Goal: Task Accomplishment & Management: Manage account settings

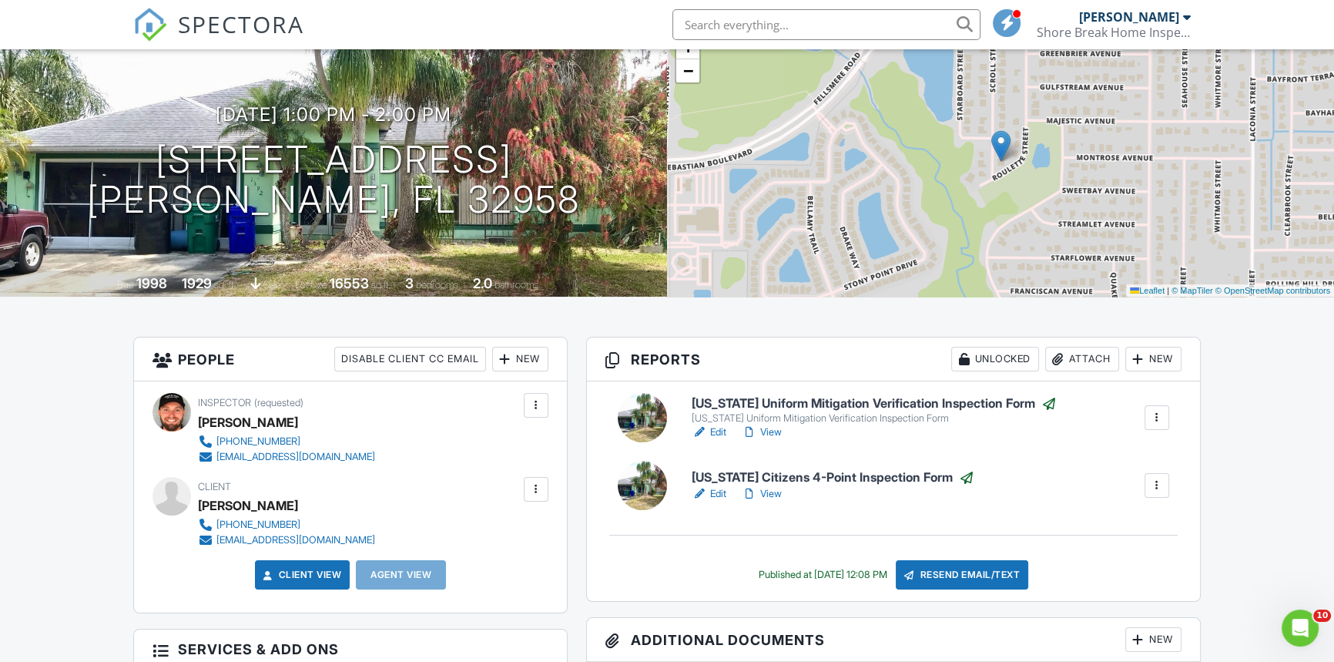
scroll to position [139, 0]
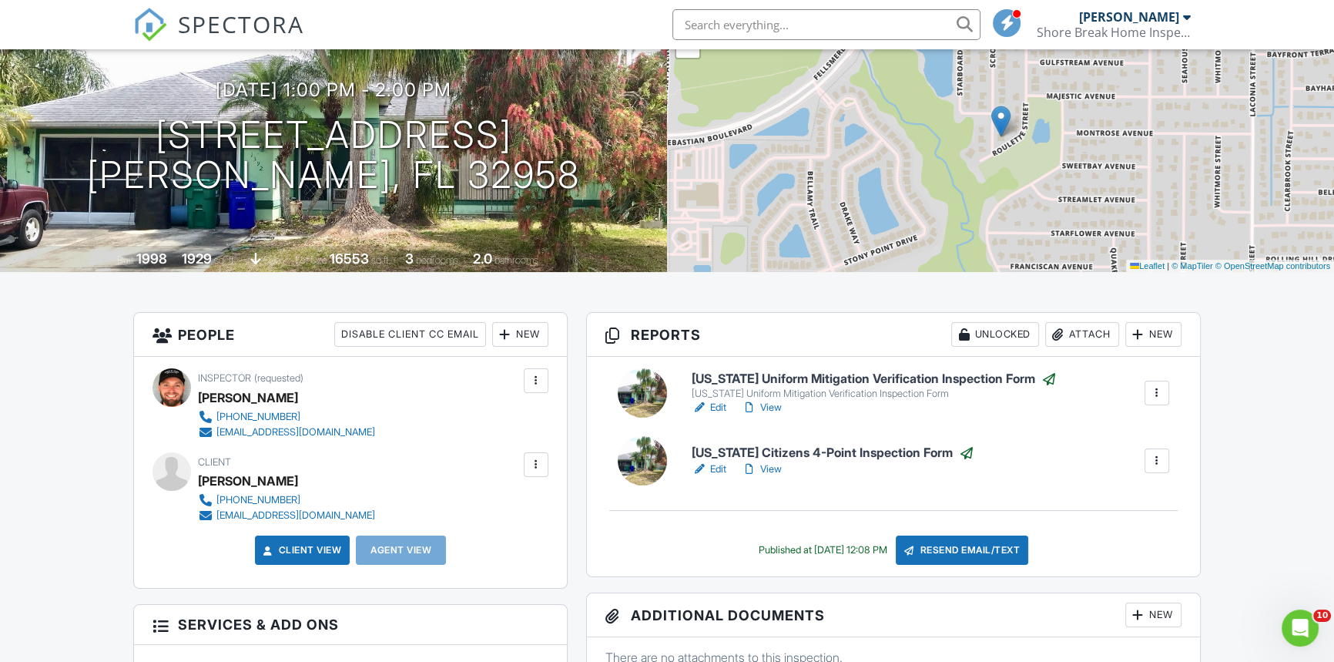
click at [723, 469] on link "Edit" at bounding box center [709, 468] width 35 height 15
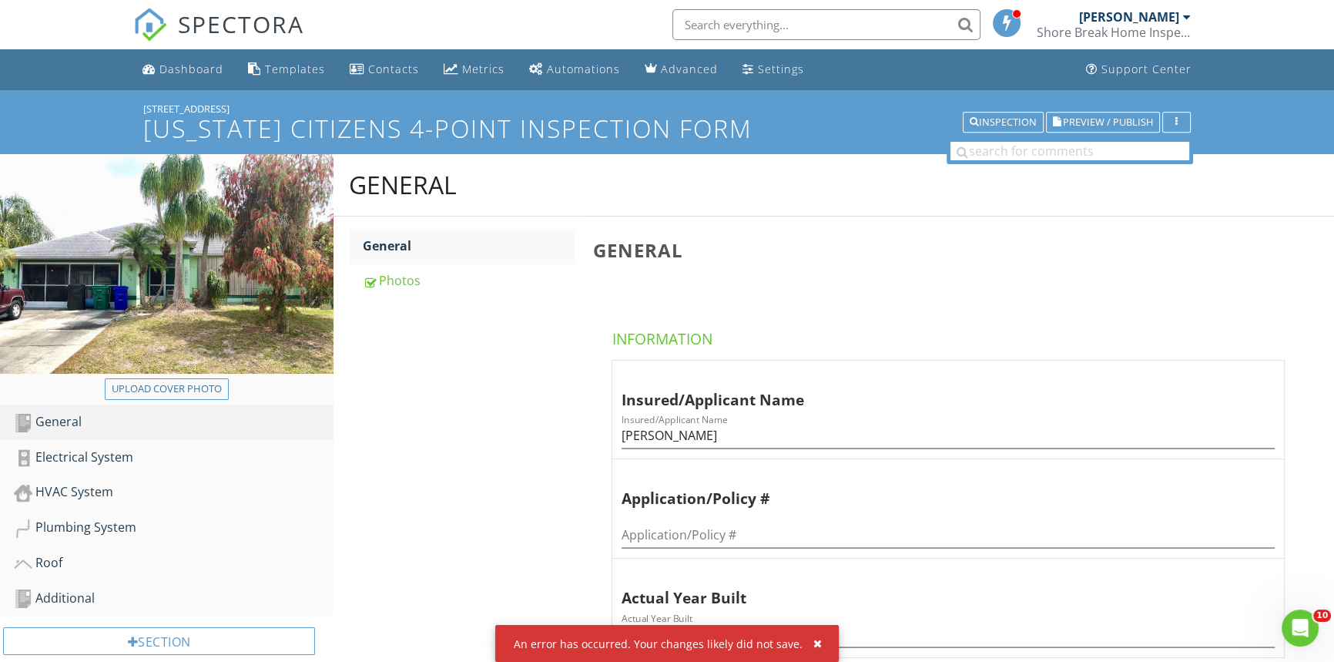
click at [485, 372] on div "General General Photos General Information Insured/Applicant Name Insured/Appli…" at bounding box center [834, 558] width 1001 height 809
click at [186, 582] on link "Additional" at bounding box center [174, 598] width 320 height 35
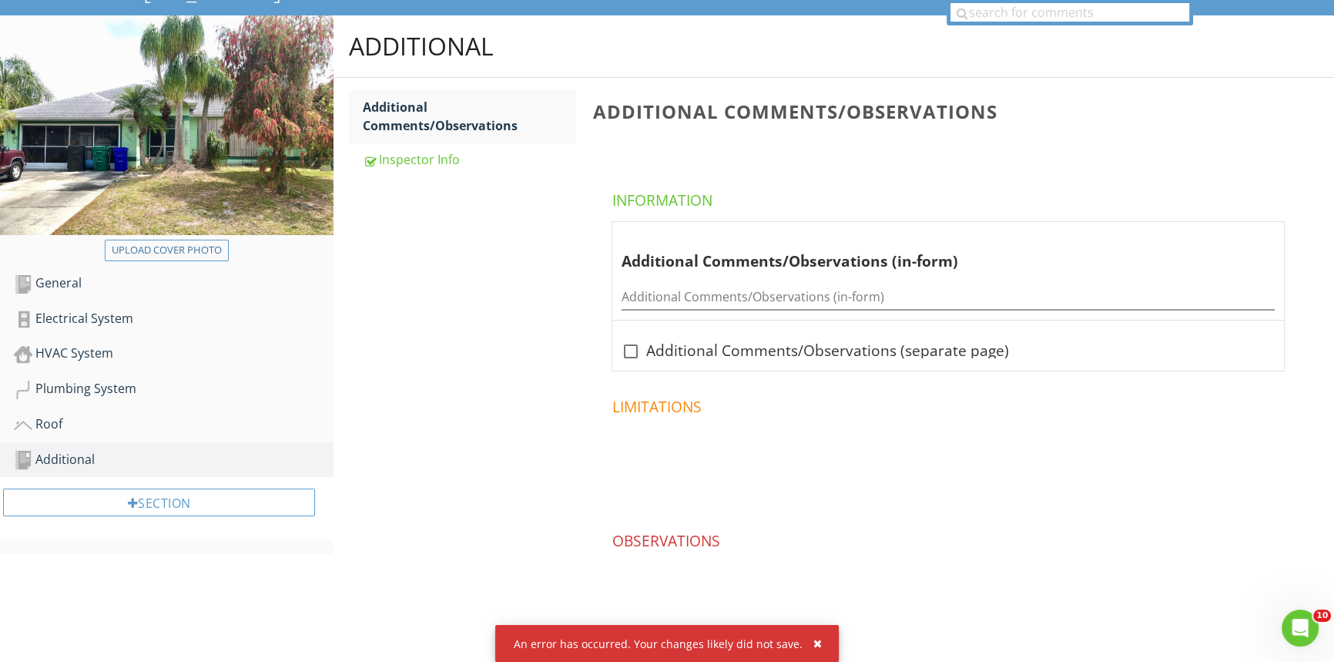
scroll to position [153, 0]
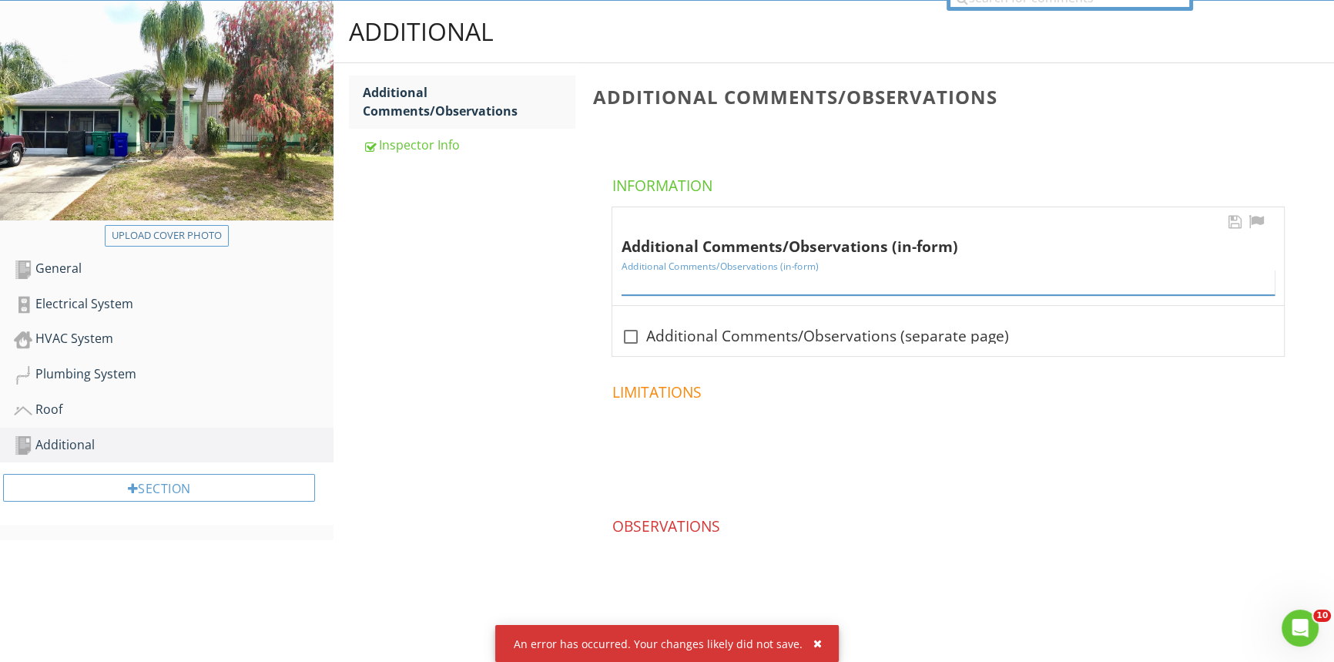
click at [639, 292] on input "Additional Comments/Observations (in-form)" at bounding box center [948, 282] width 653 height 25
type input "s"
type input "See additional comments page attached below."
click at [636, 344] on div at bounding box center [631, 337] width 26 height 26
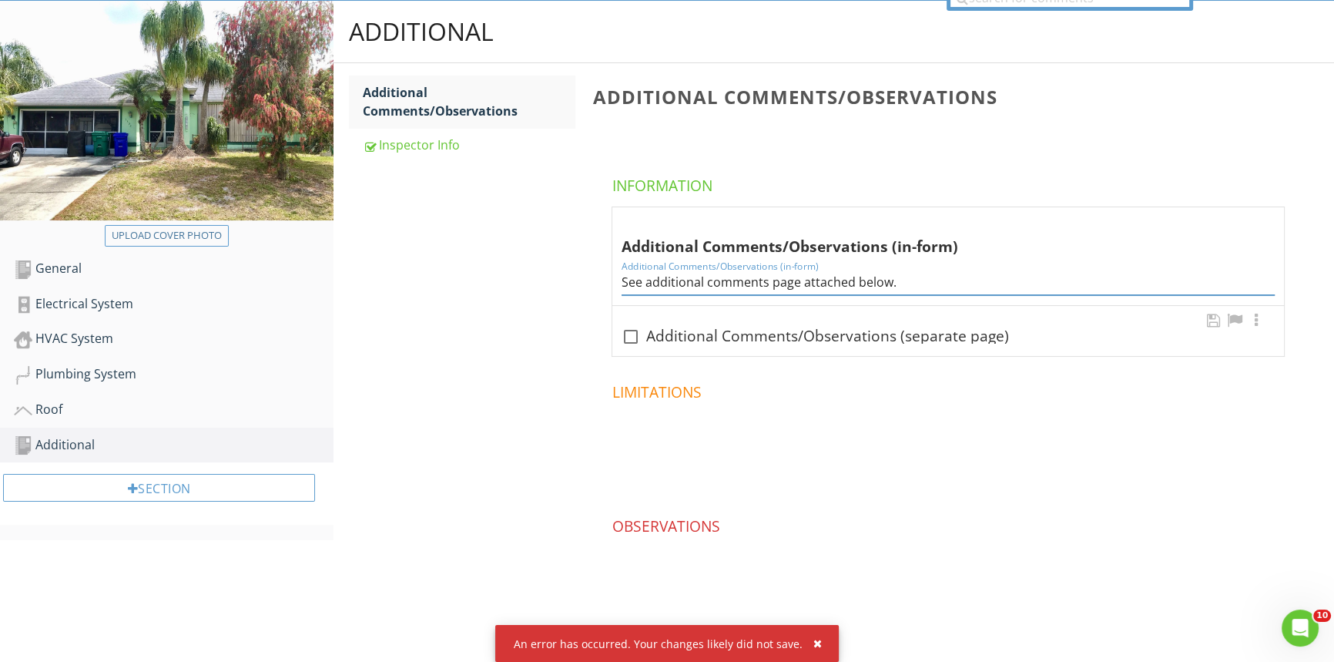
checkbox input "true"
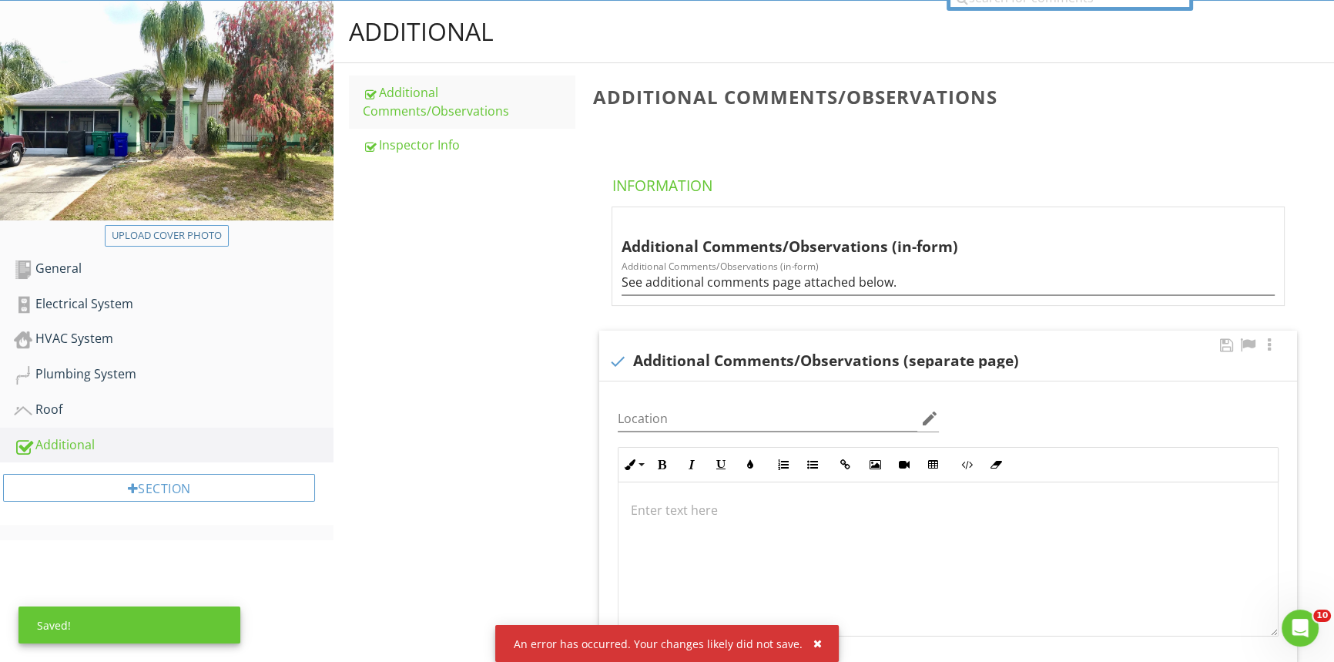
click at [767, 503] on p at bounding box center [948, 510] width 635 height 18
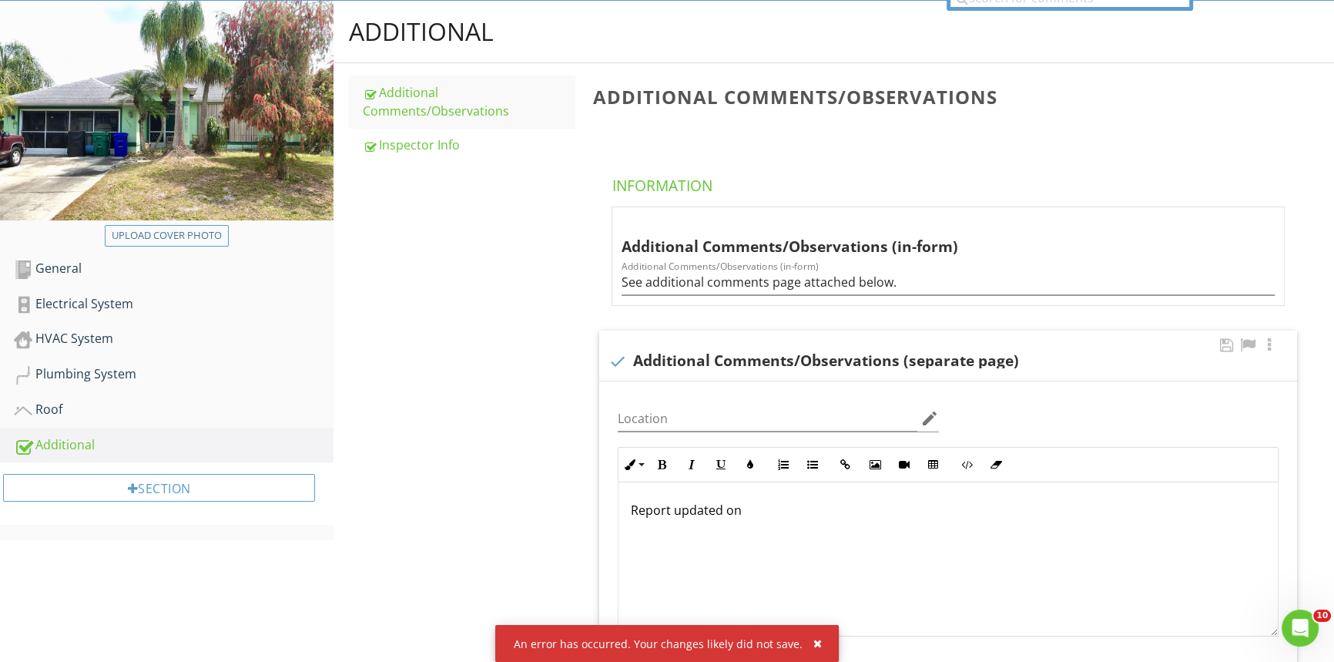
scroll to position [165, 0]
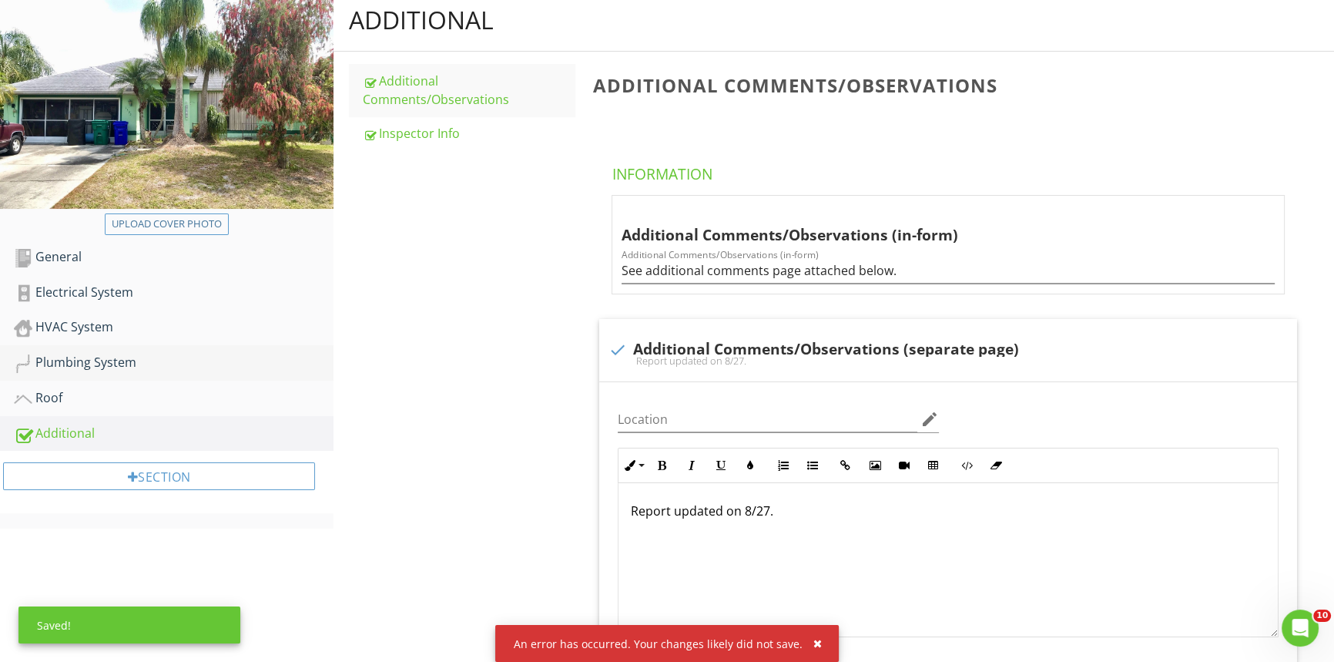
click at [162, 362] on div "Plumbing System" at bounding box center [174, 363] width 320 height 20
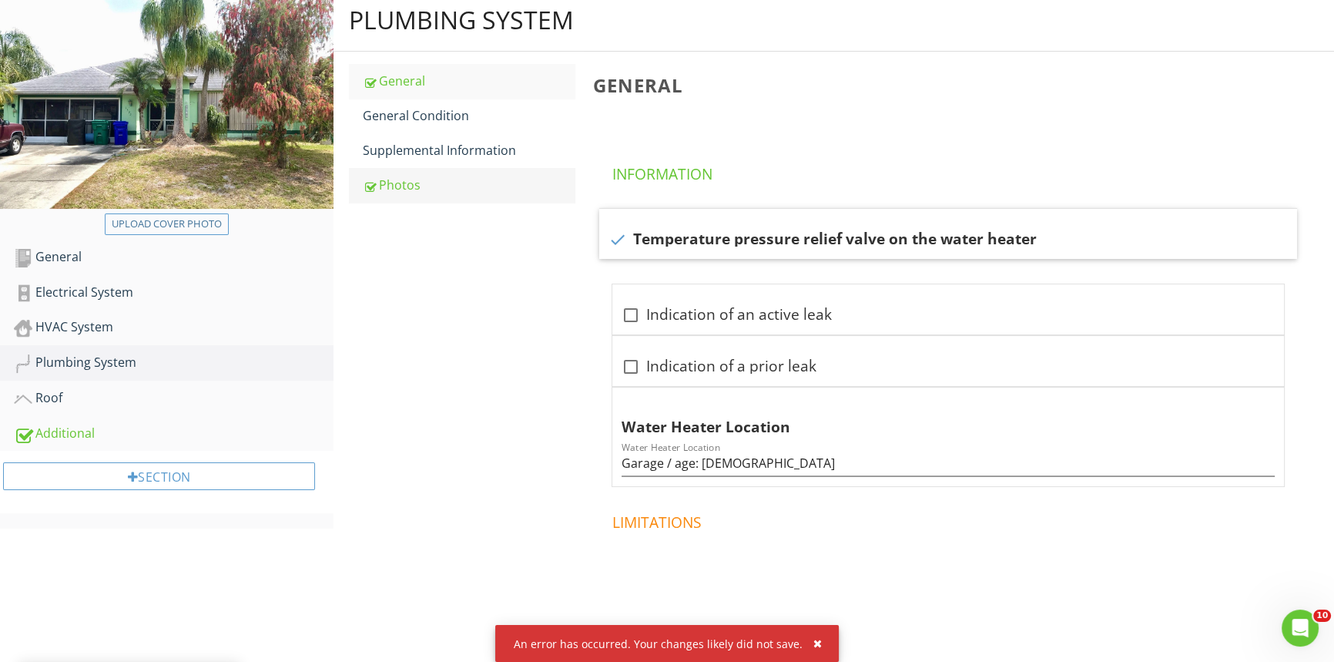
click at [383, 184] on div "Photos" at bounding box center [469, 185] width 212 height 18
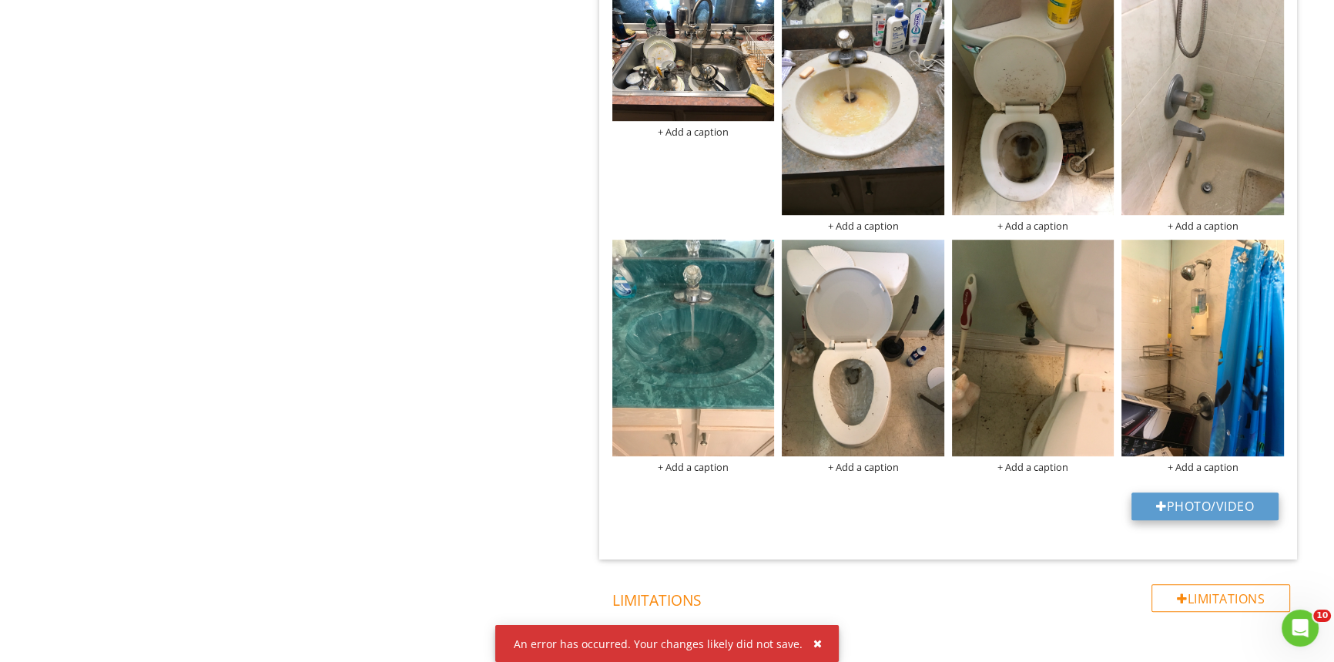
scroll to position [1263, 0]
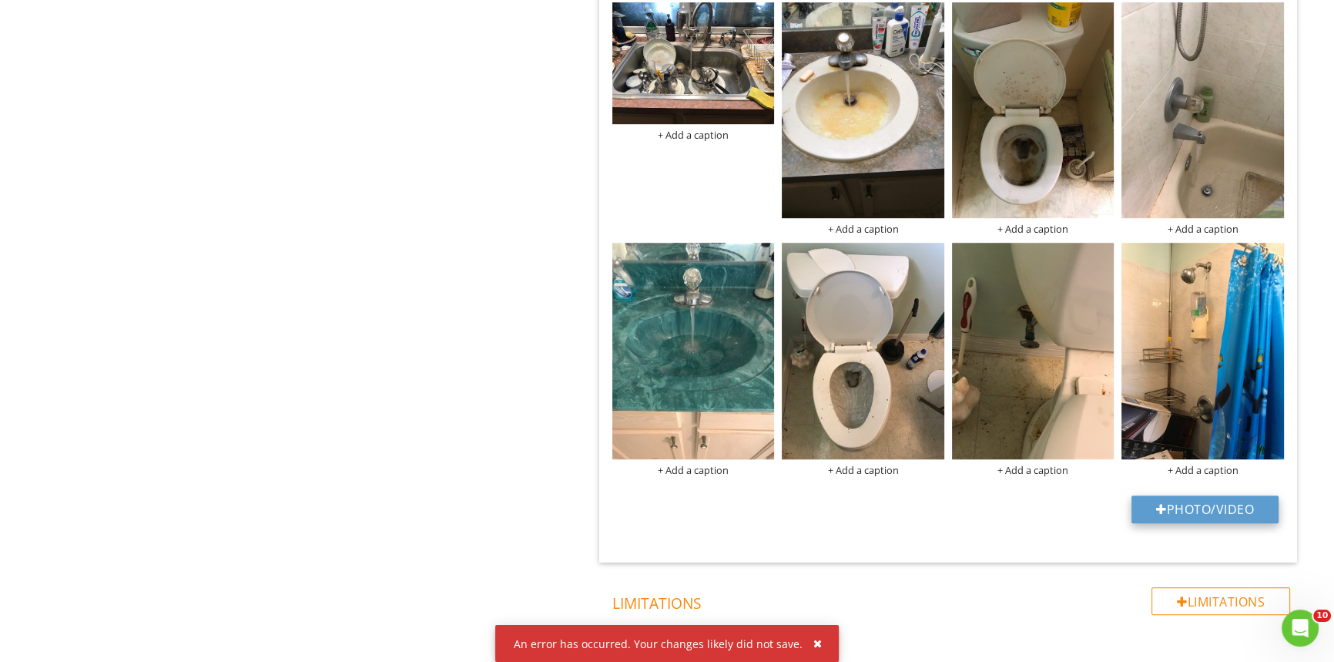
click at [1187, 511] on button "Photo/Video" at bounding box center [1205, 509] width 147 height 28
type input "C:\fakepath\New sink supply- 1392 Scroll St.jpg"
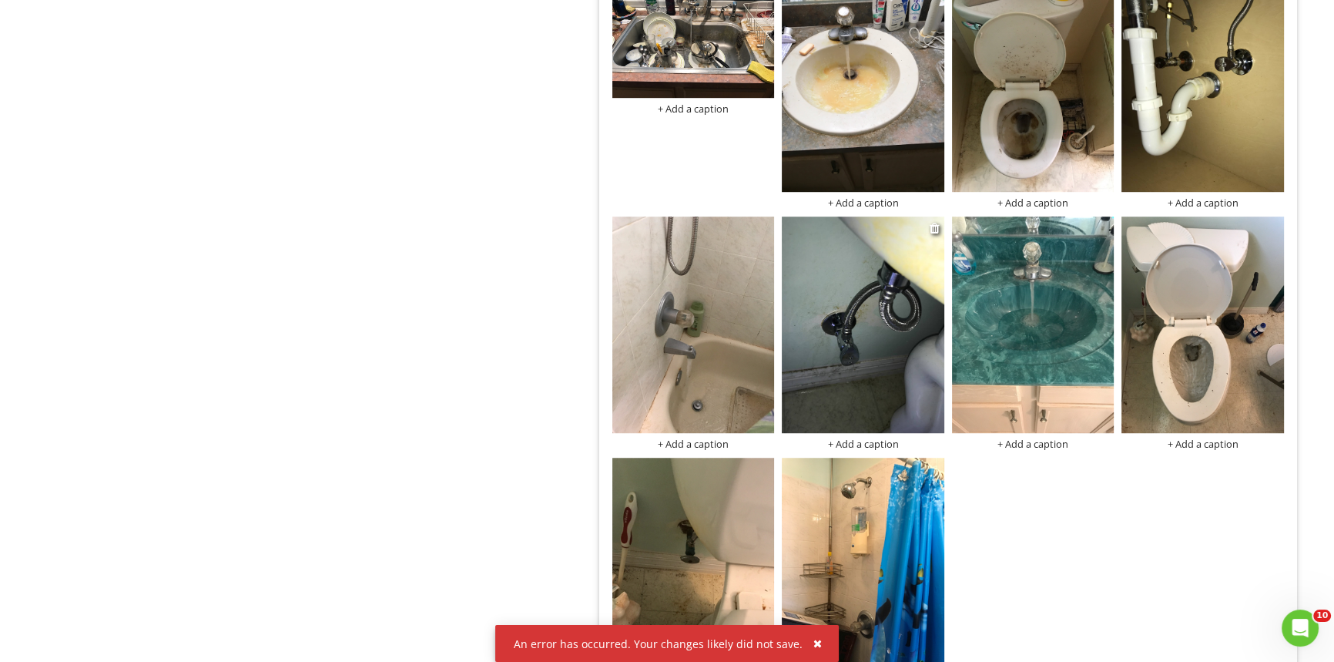
scroll to position [1333, 0]
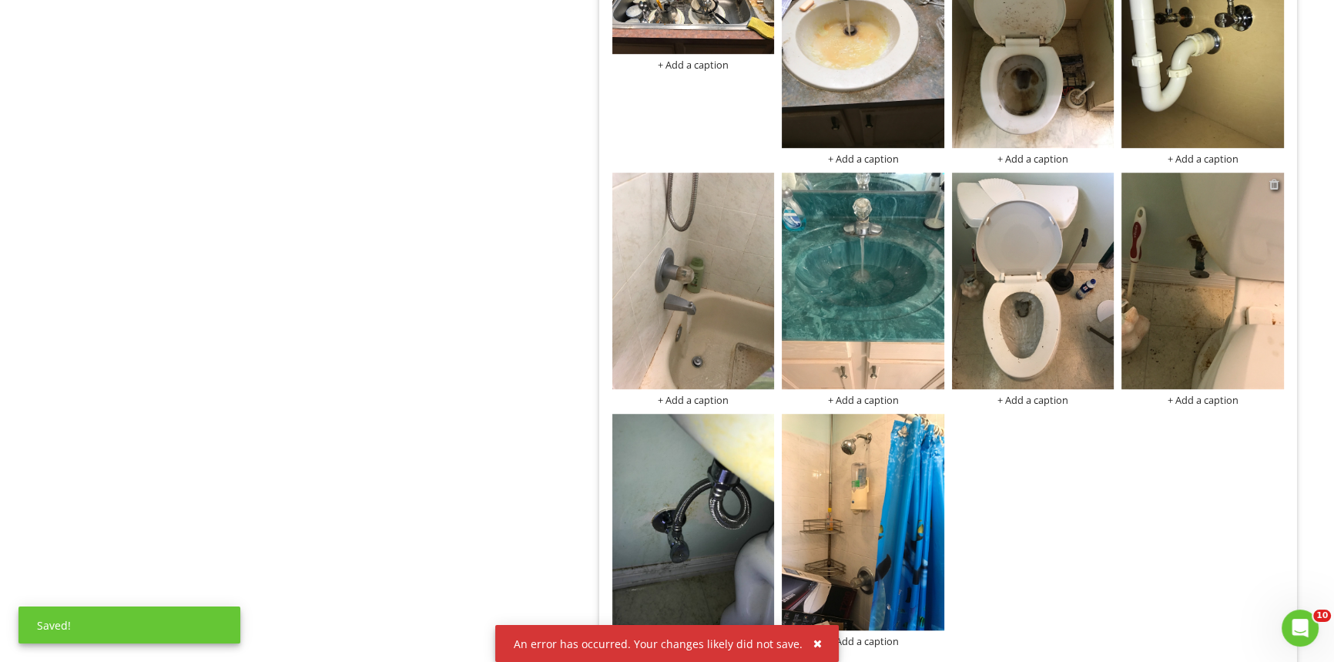
click at [1271, 181] on div at bounding box center [1275, 184] width 10 height 12
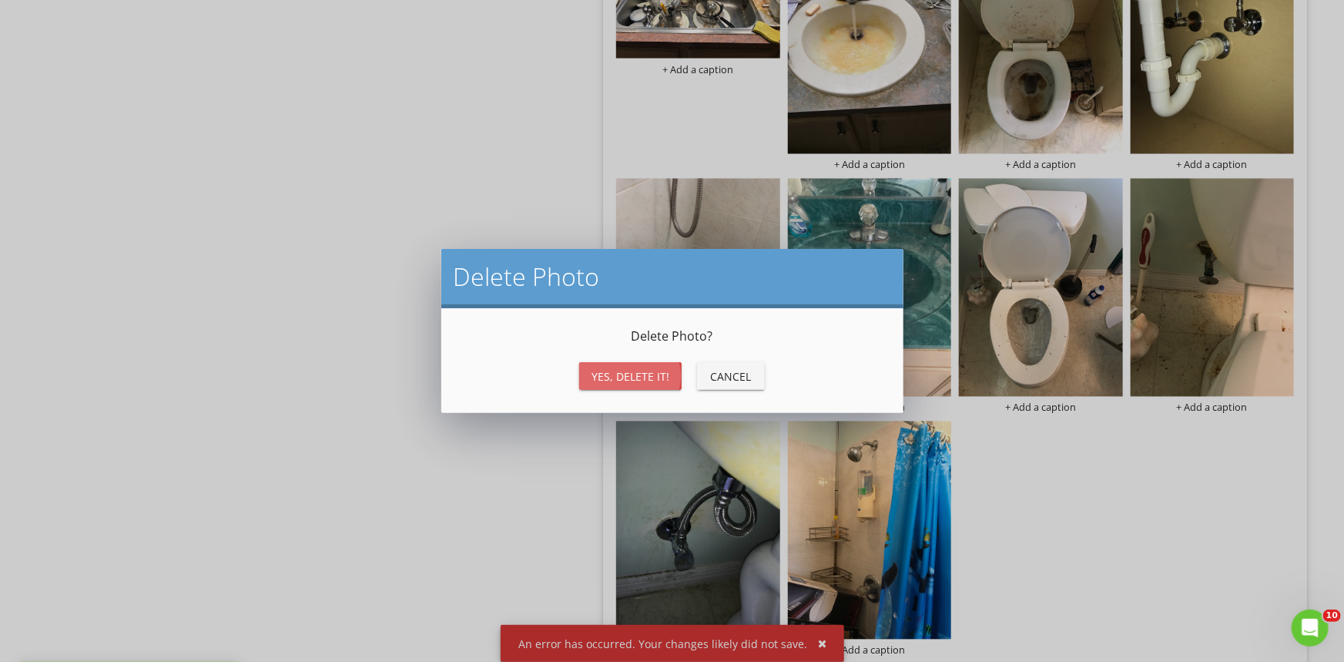
click at [642, 383] on div "Yes, Delete it!" at bounding box center [631, 376] width 78 height 16
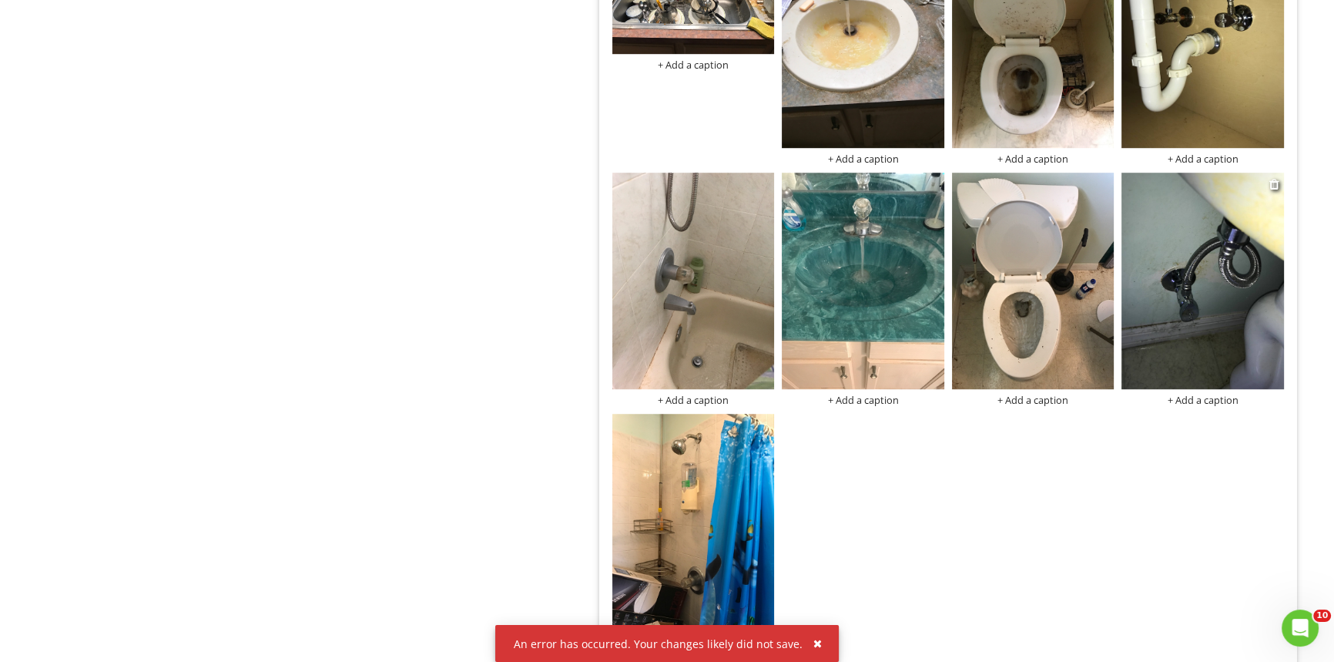
click at [1201, 401] on div "+ Add a caption" at bounding box center [1203, 400] width 163 height 12
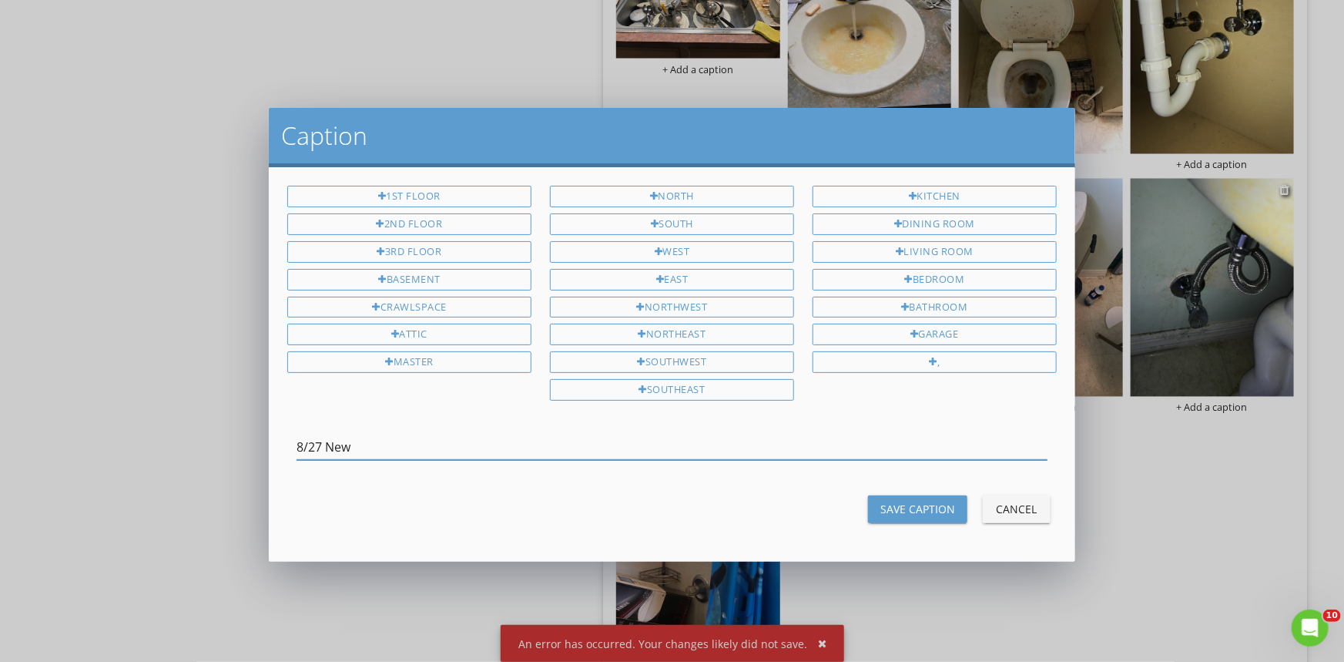
type input "8/27 New"
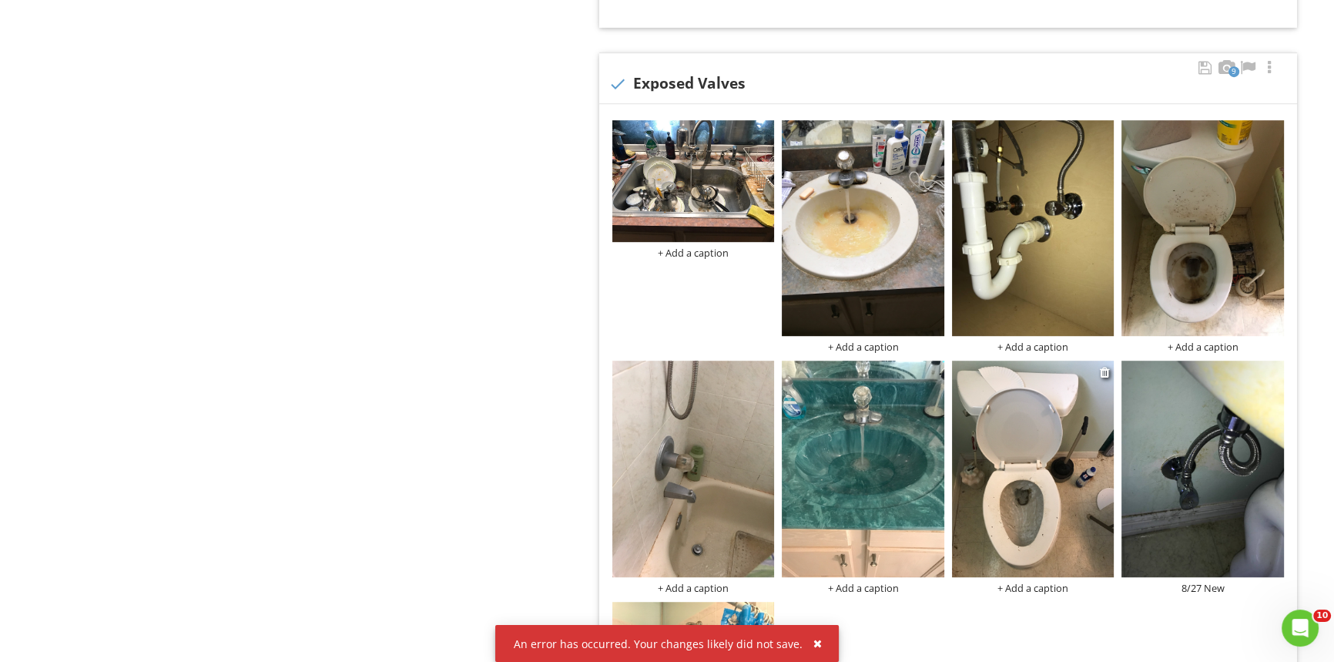
scroll to position [1193, 0]
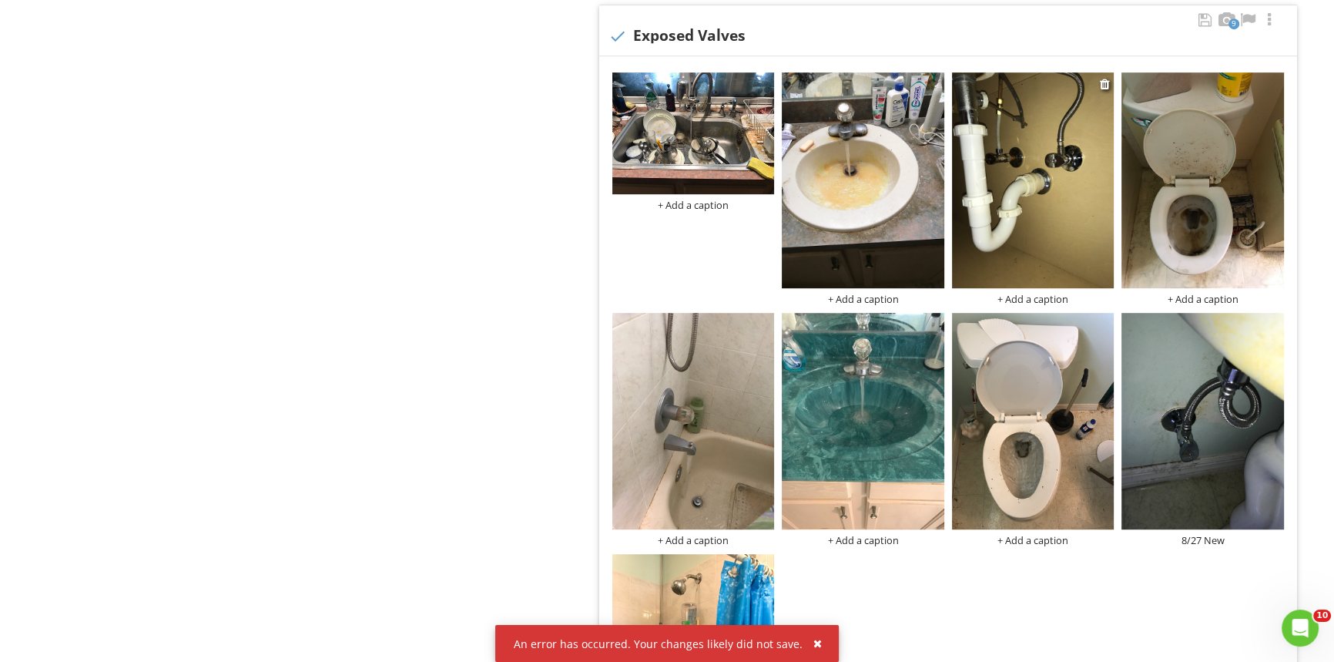
click at [1027, 295] on div "+ Add a caption" at bounding box center [1033, 299] width 163 height 12
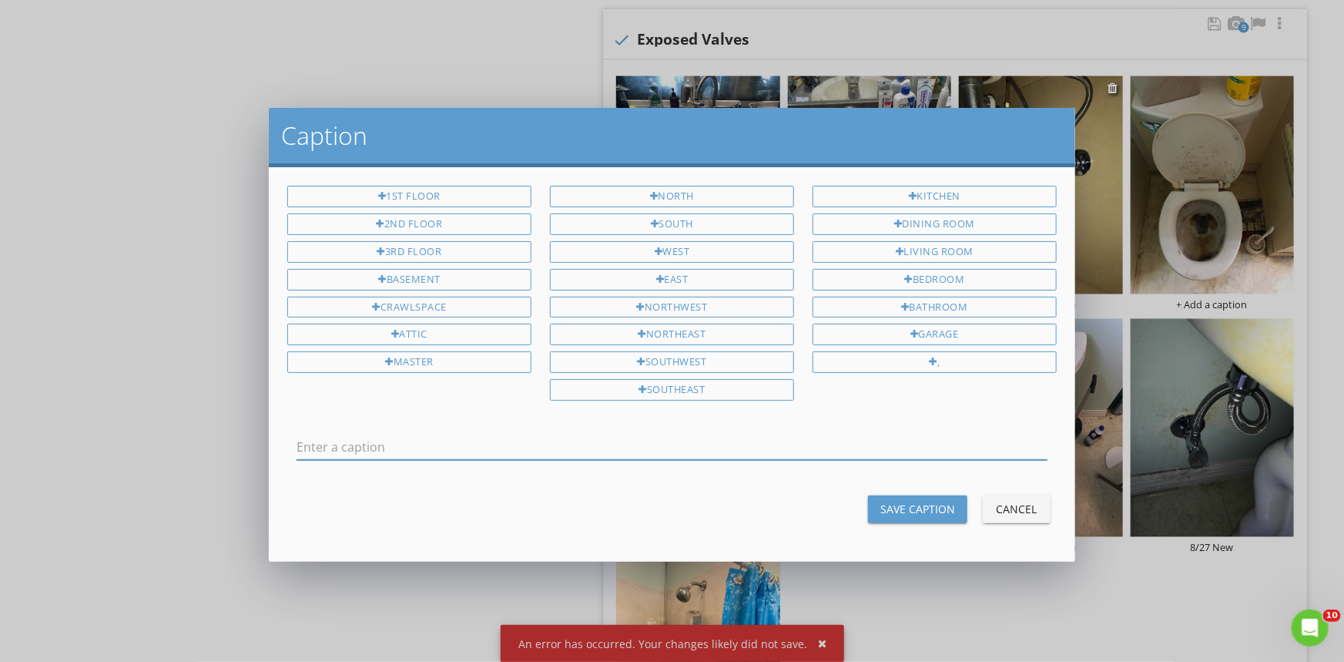
type input "9"
type input "8/27 New"
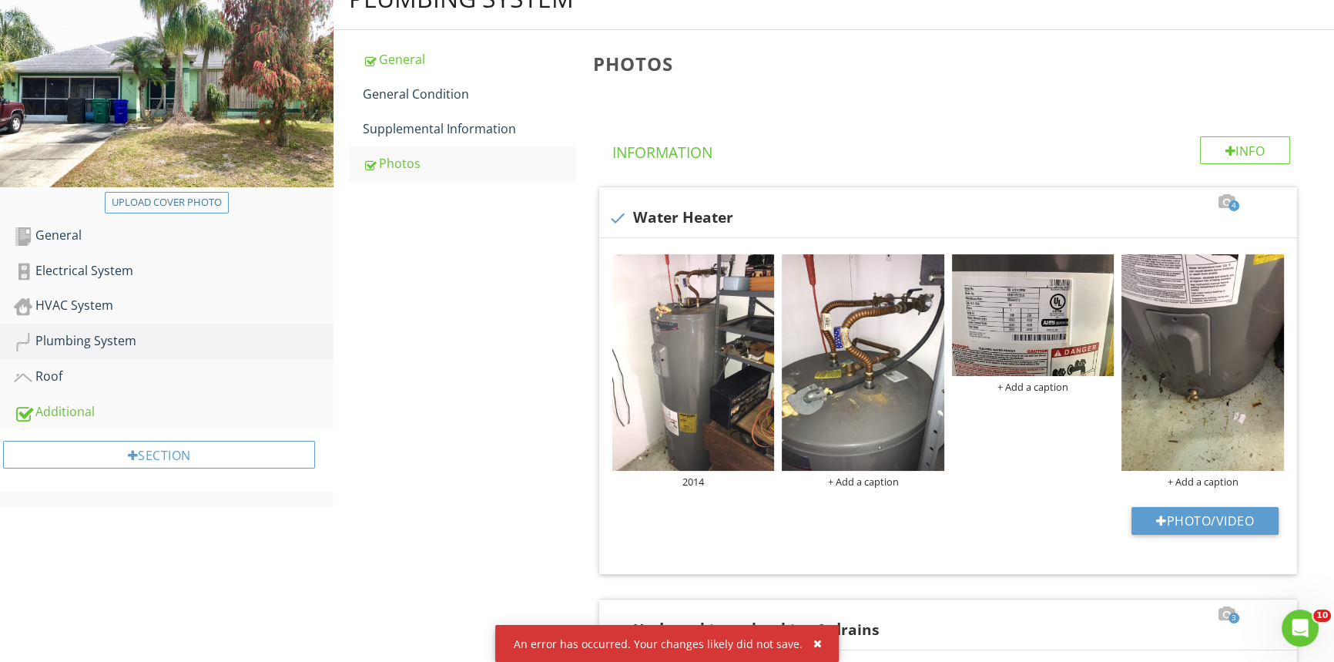
scroll to position [172, 0]
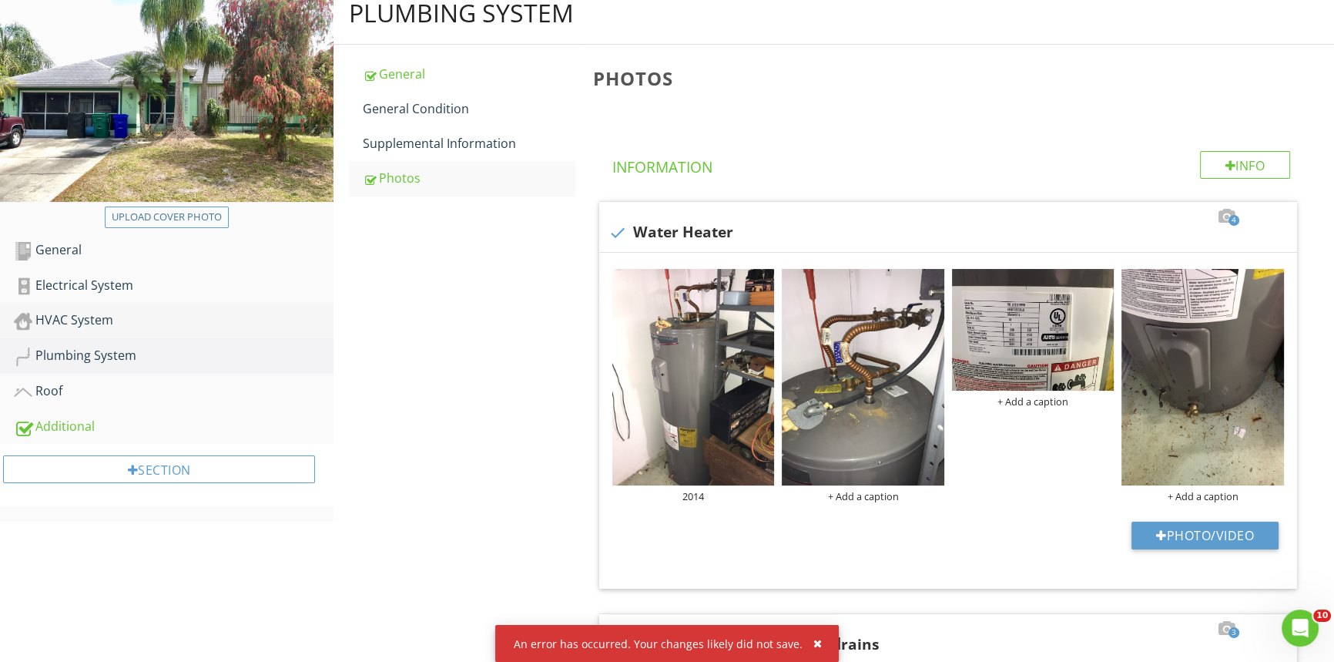
click at [226, 323] on div "HVAC System" at bounding box center [174, 320] width 320 height 20
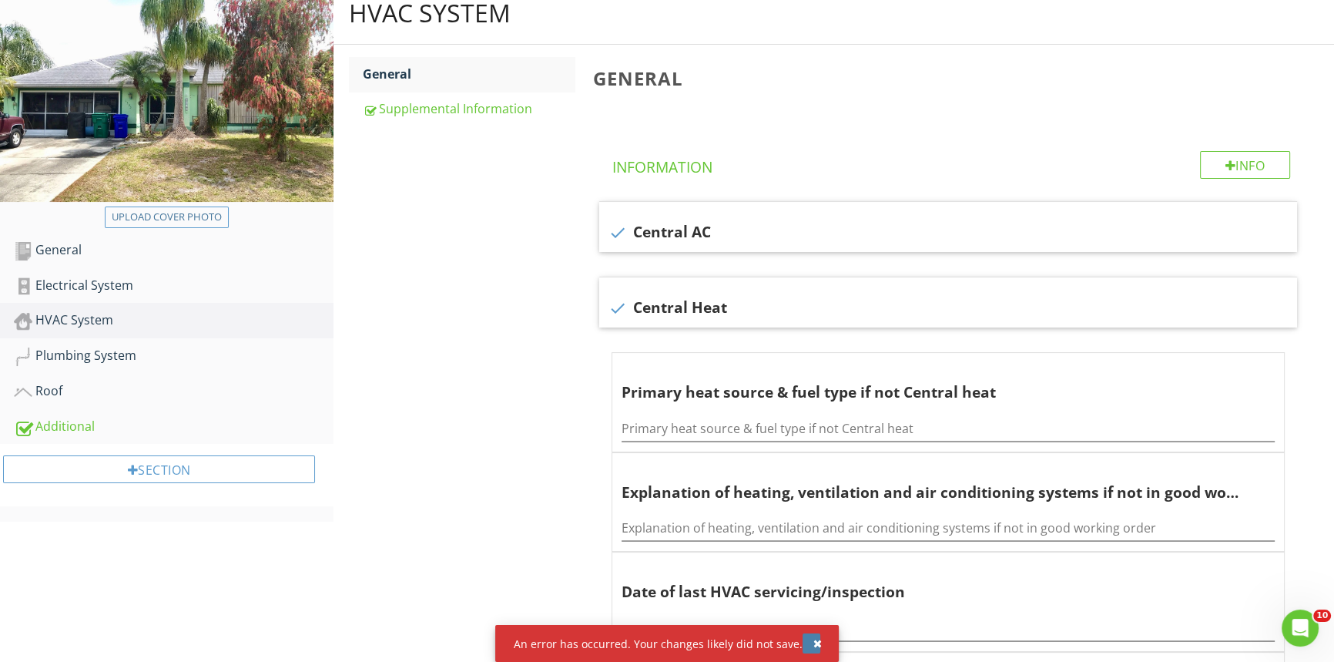
click at [813, 646] on div "button" at bounding box center [817, 643] width 8 height 11
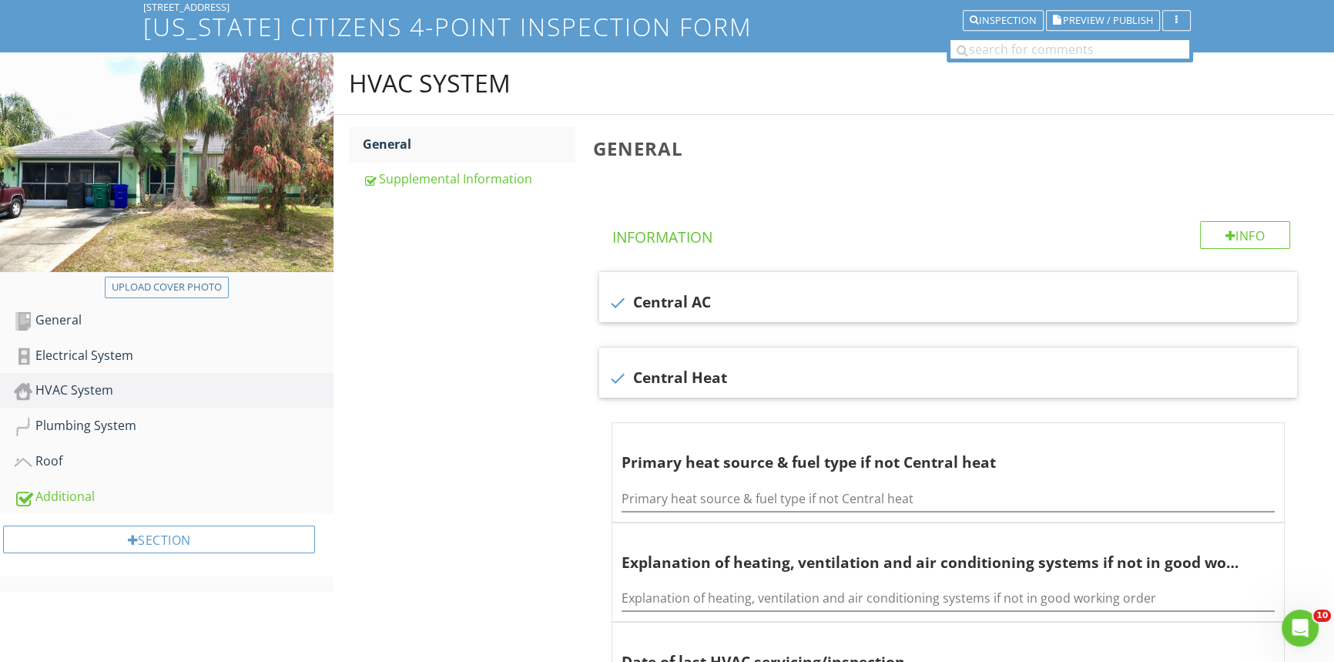
scroll to position [78, 0]
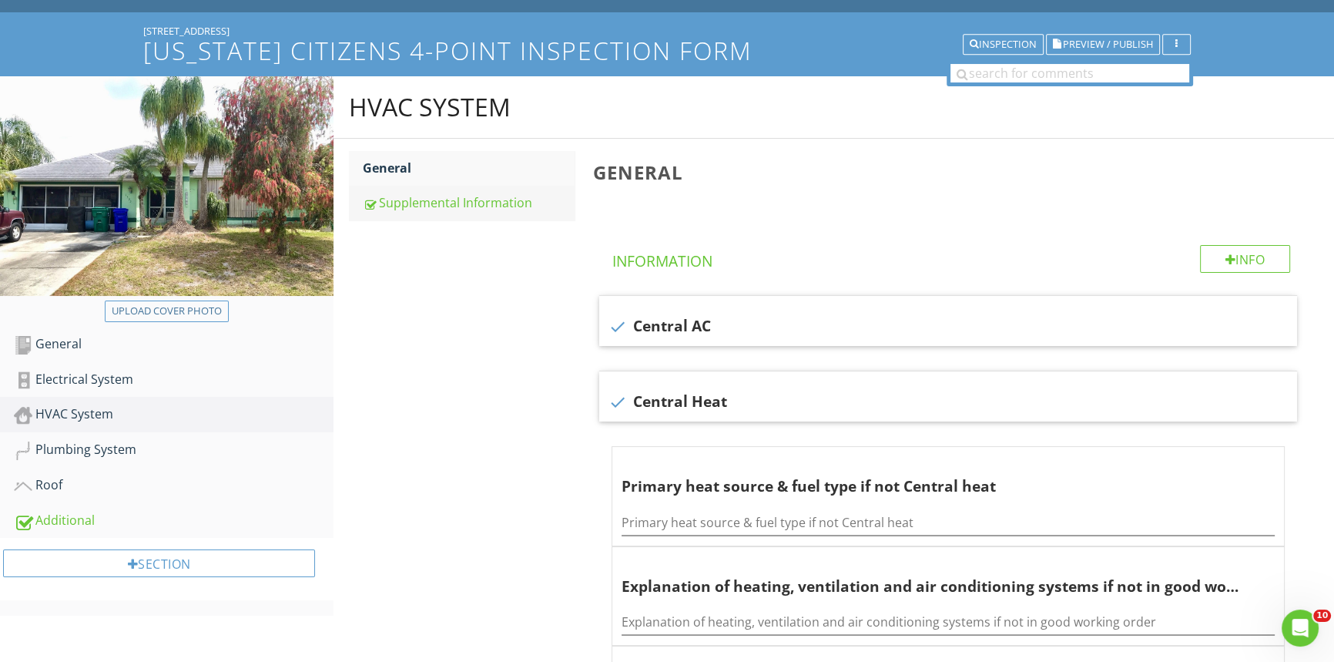
click at [410, 206] on div "Supplemental Information" at bounding box center [469, 202] width 212 height 18
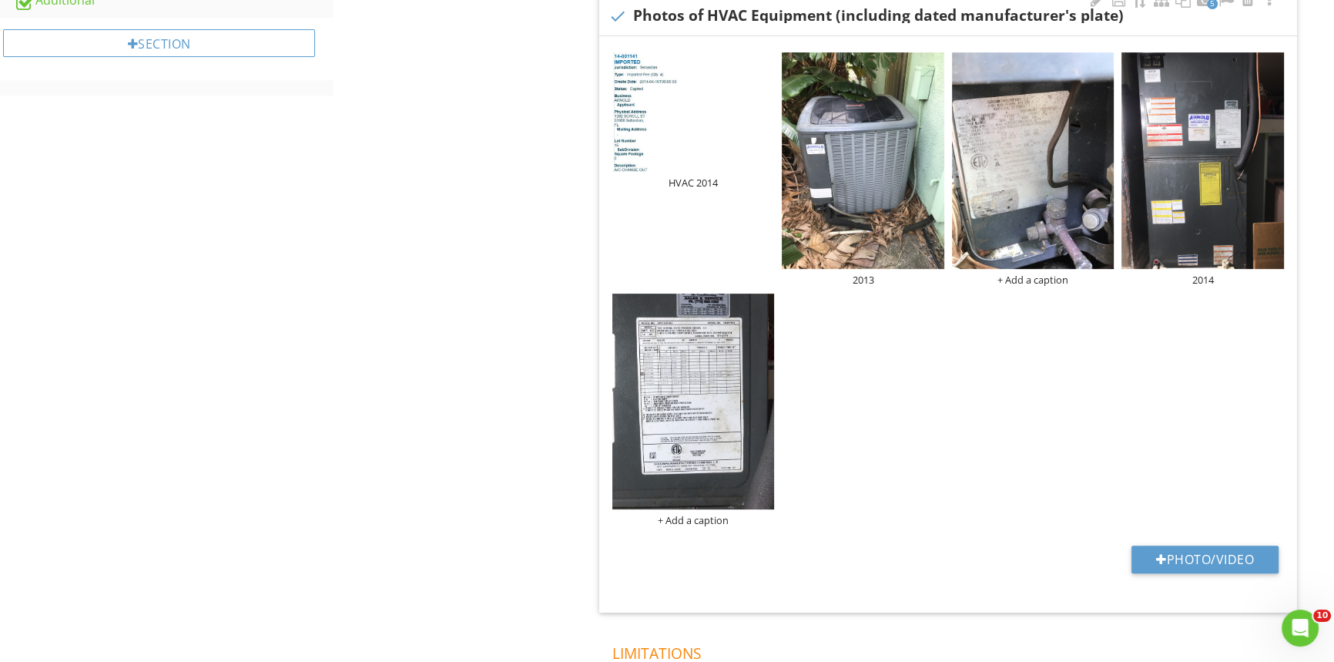
scroll to position [639, 0]
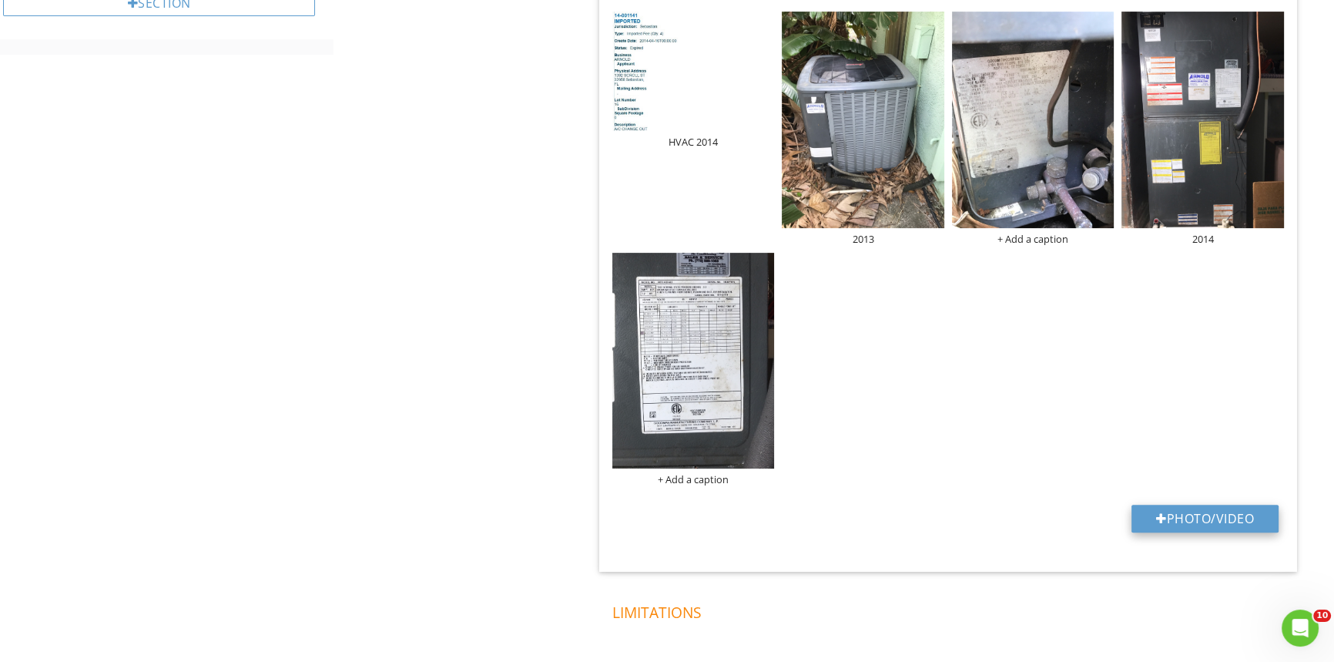
click at [1182, 518] on button "Photo/Video" at bounding box center [1205, 519] width 147 height 28
type input "C:\fakepath\HVAC past leak- 1392 Scroll St.jpg"
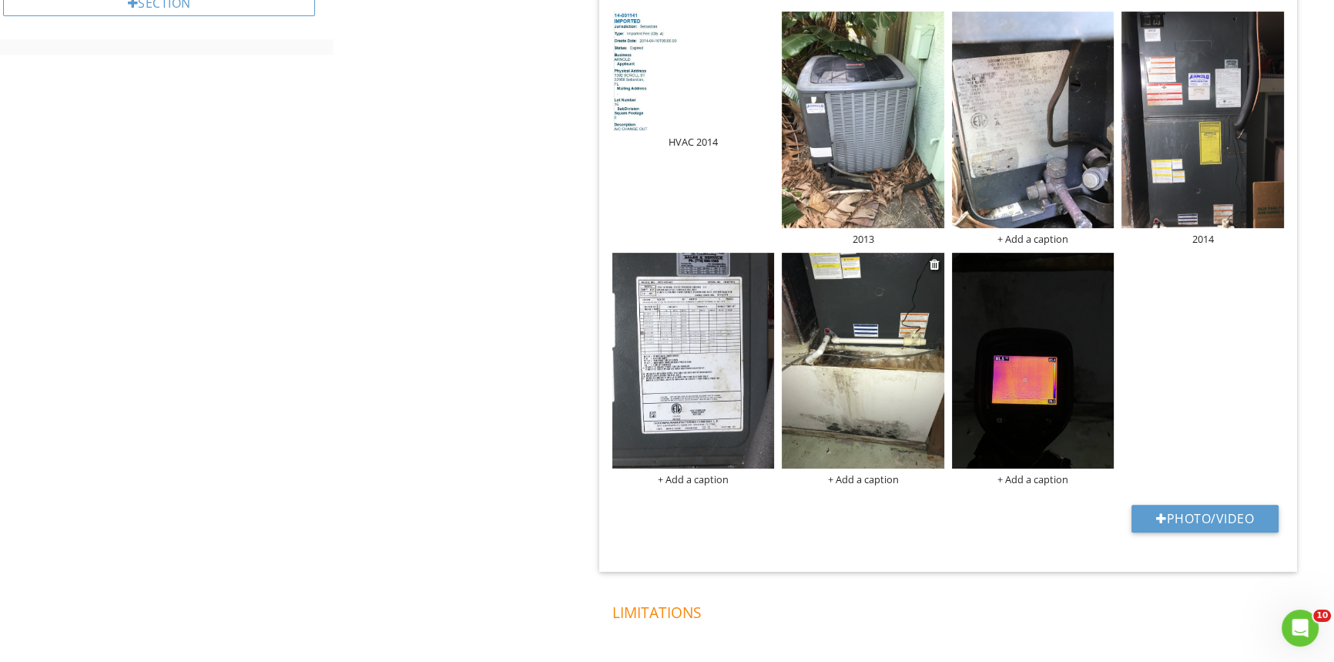
click at [853, 478] on div "+ Add a caption" at bounding box center [863, 479] width 163 height 12
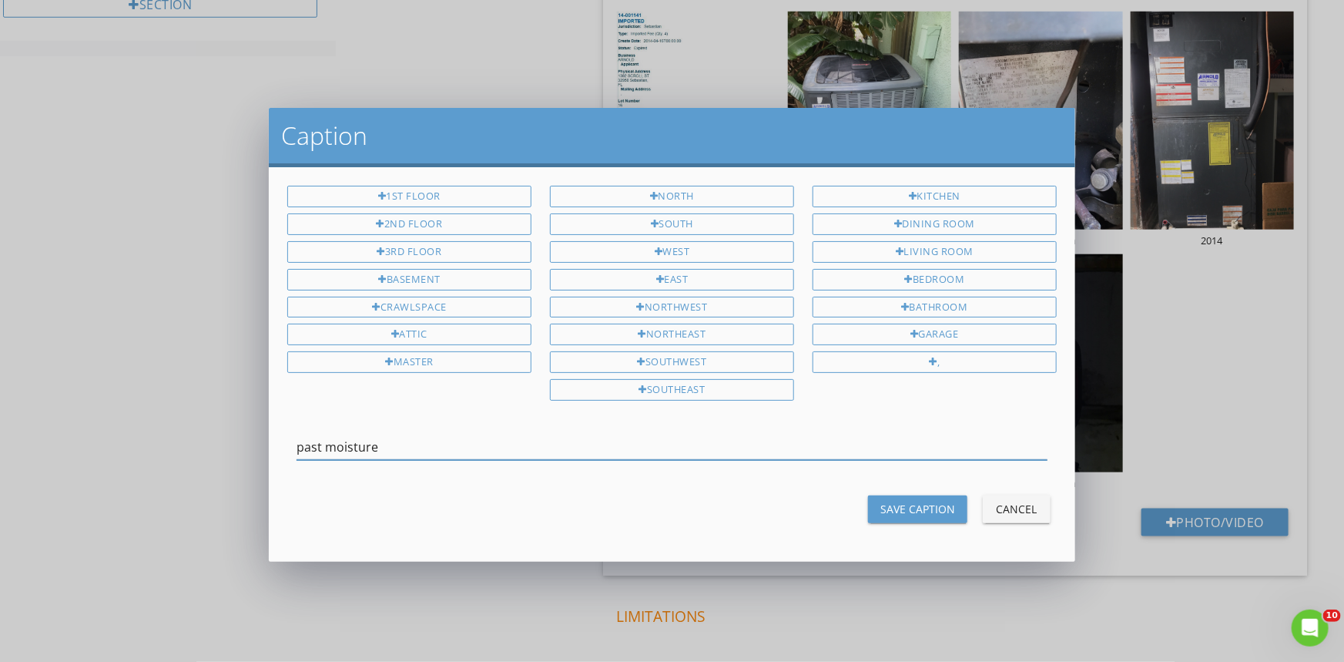
type input "past moisture"
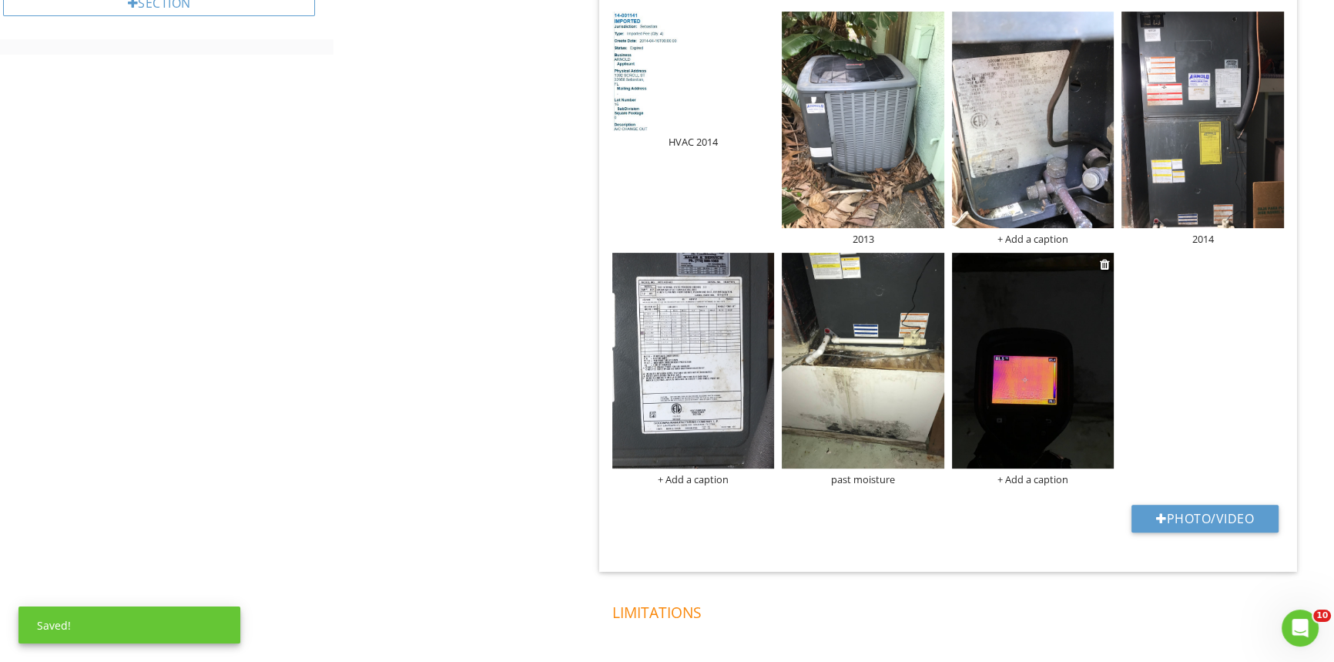
click at [1038, 478] on div "+ Add a caption" at bounding box center [1033, 479] width 163 height 12
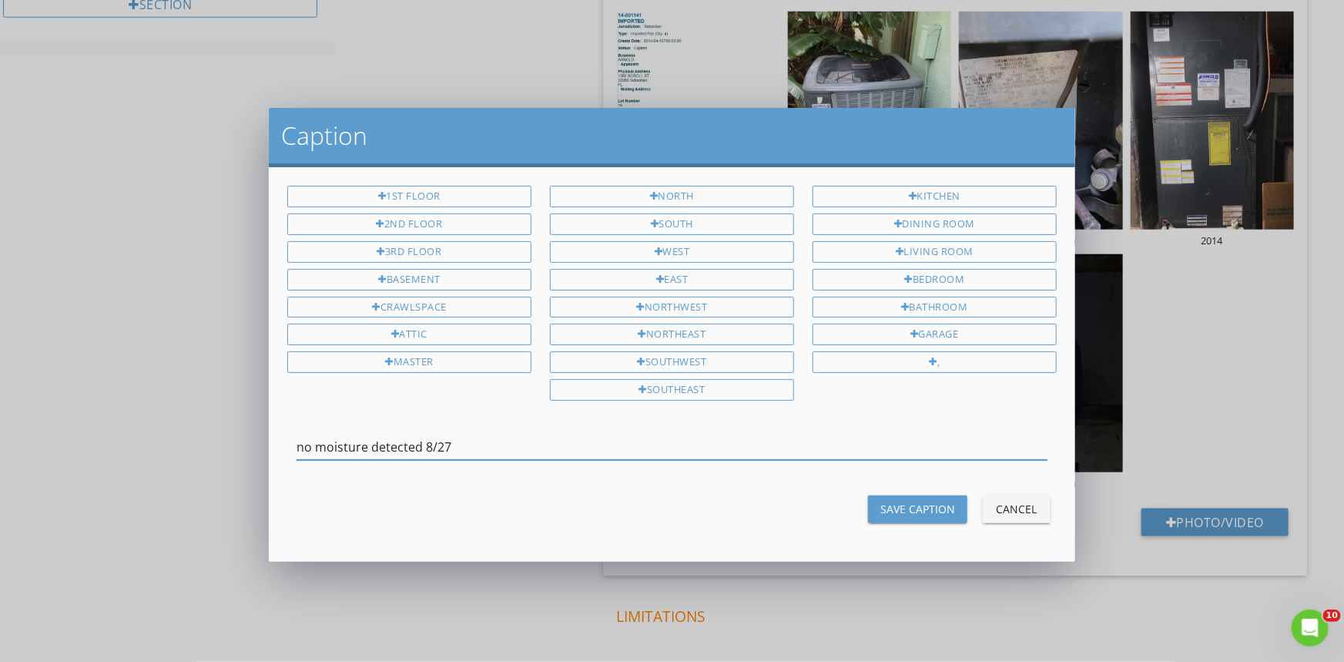
type input "no moisture detected 8/27"
click at [884, 501] on div "Save Caption" at bounding box center [918, 509] width 75 height 16
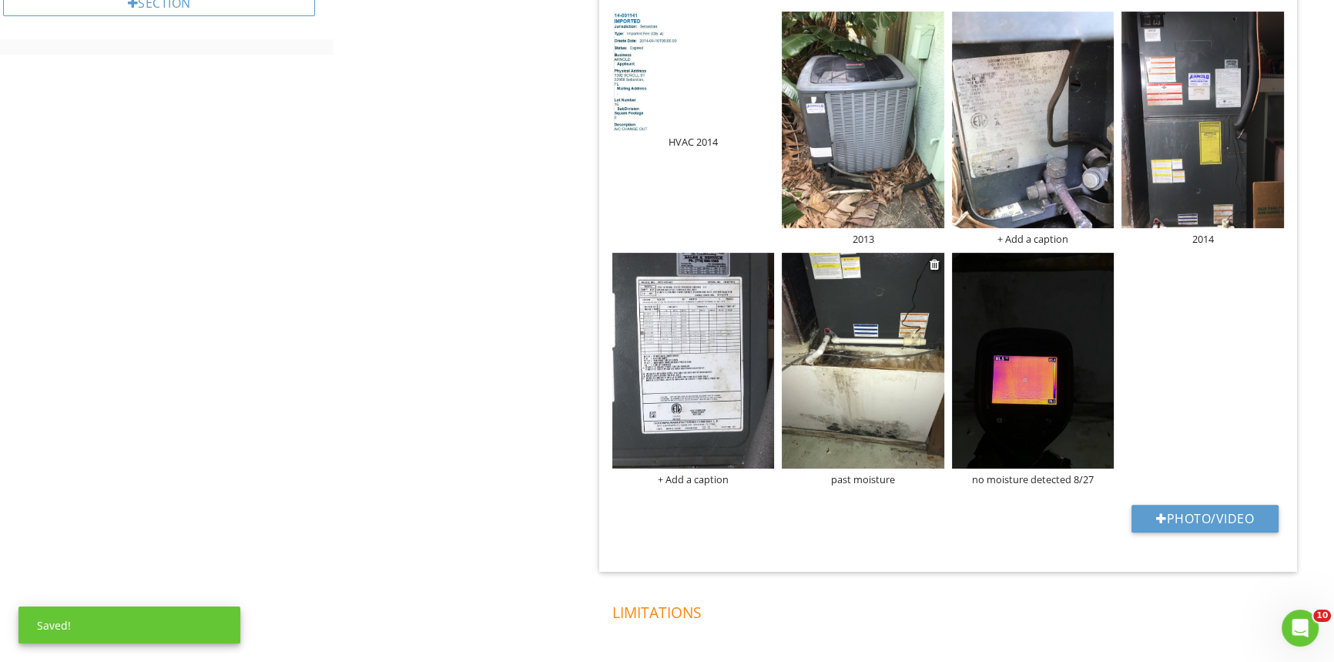
click at [867, 483] on div "past moisture" at bounding box center [863, 479] width 163 height 12
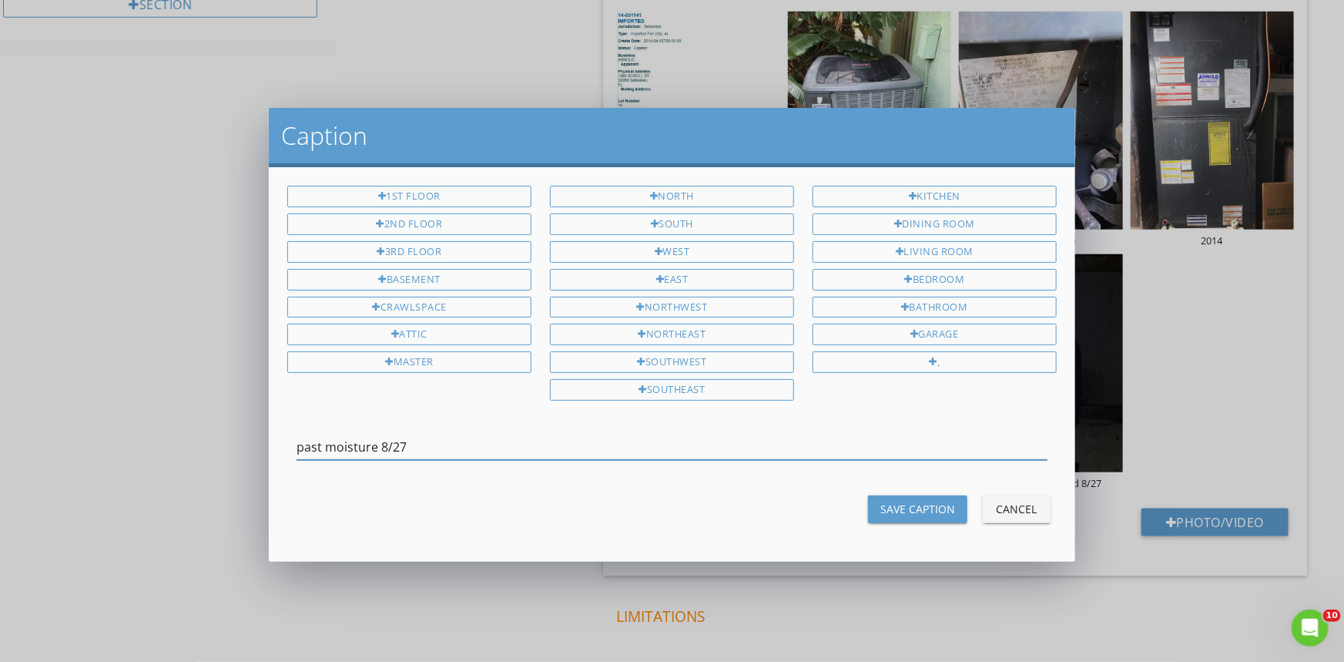
type input "past moisture 8/27"
click at [910, 501] on div "Save Caption" at bounding box center [918, 509] width 75 height 16
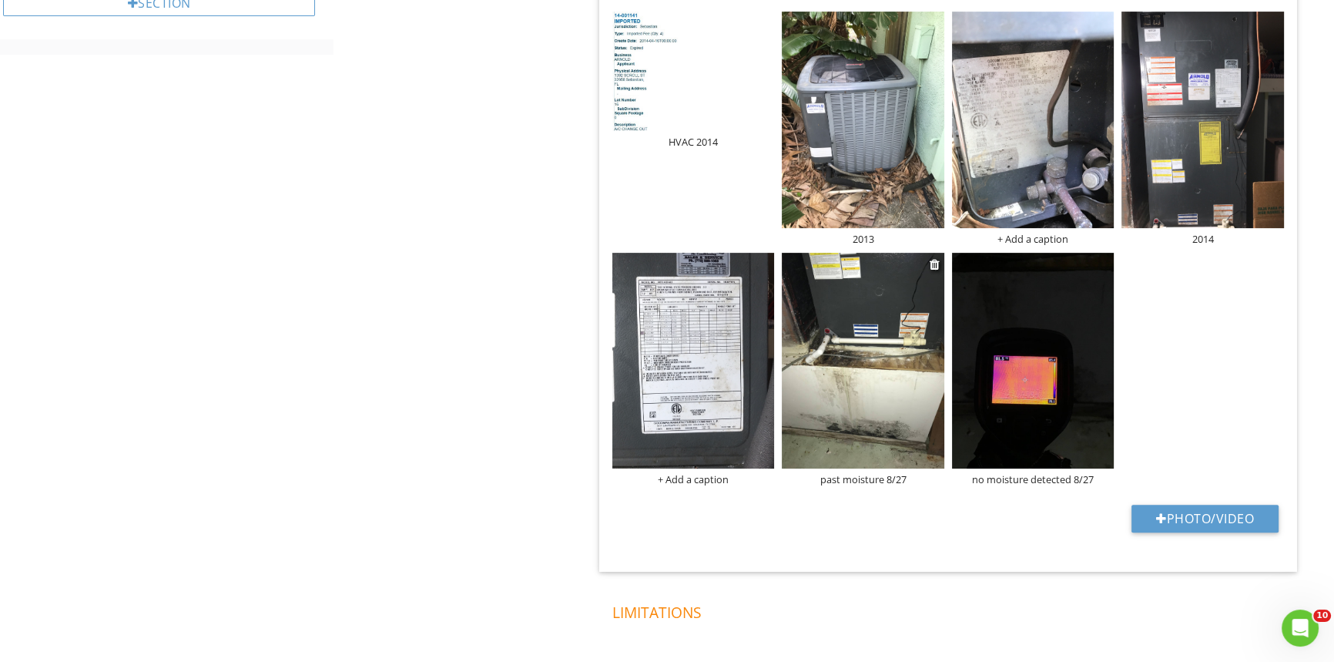
click at [877, 481] on div "past moisture 8/27" at bounding box center [863, 479] width 163 height 12
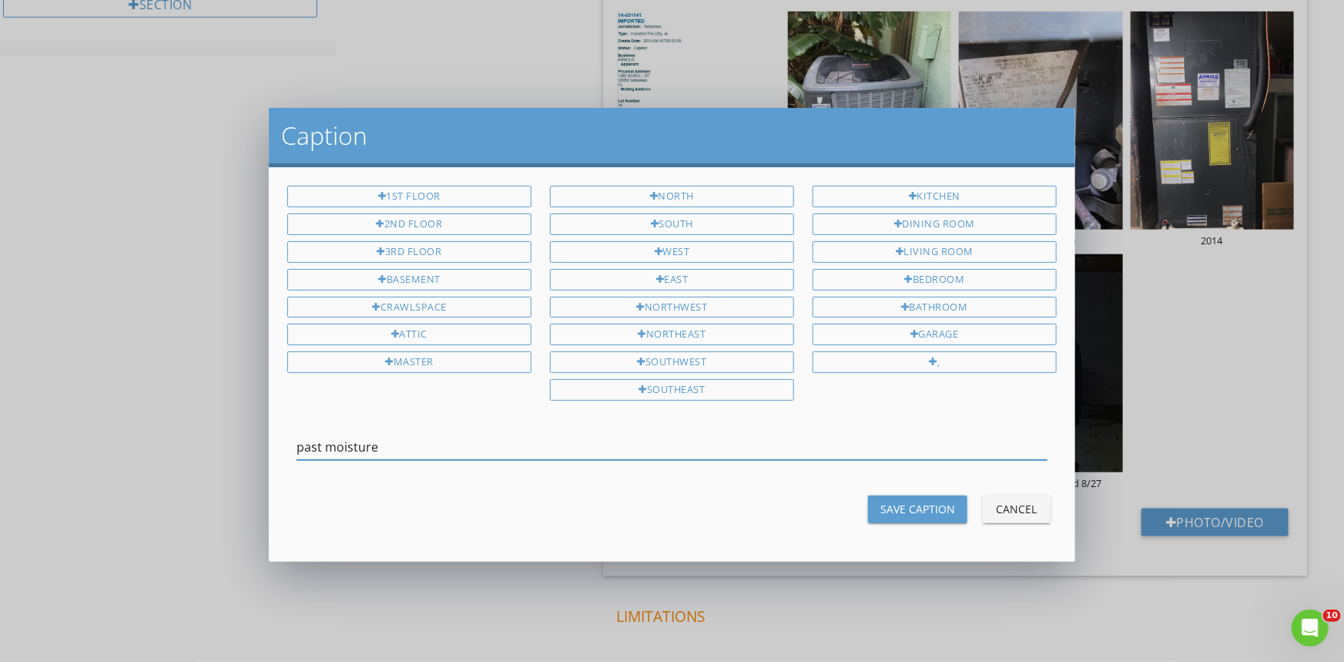
type input "past moisture"
click at [886, 505] on div "Save Caption" at bounding box center [918, 509] width 75 height 16
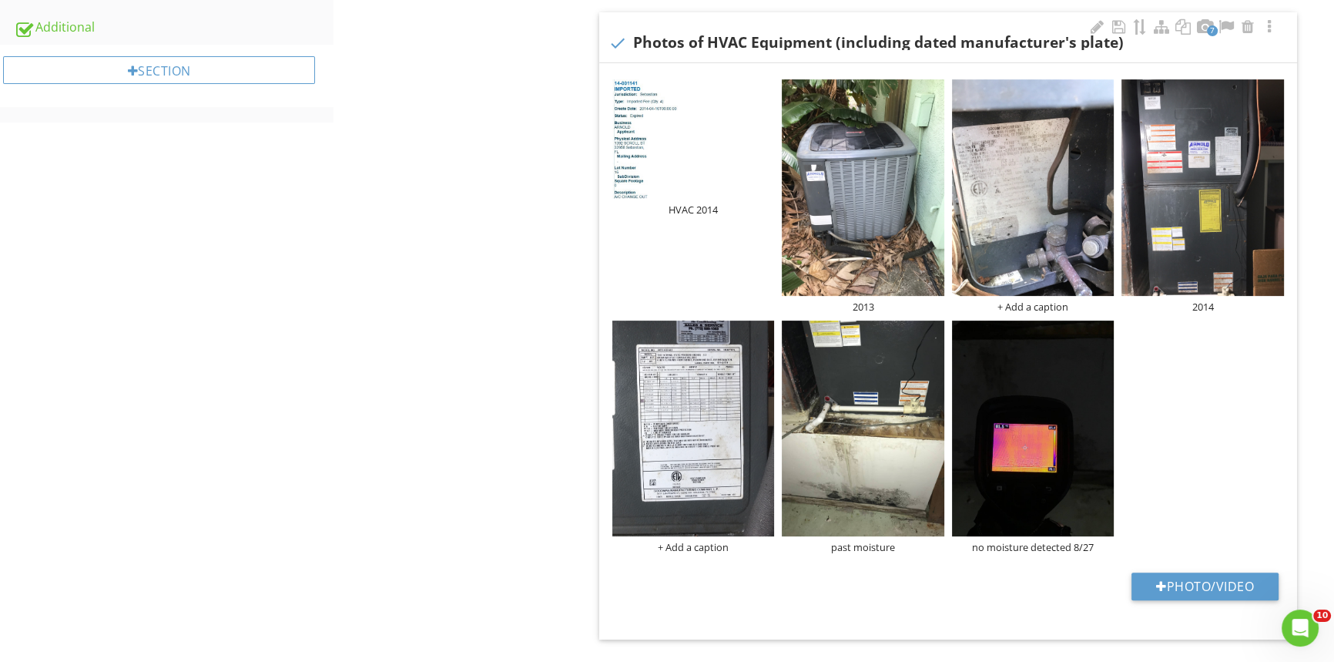
scroll to position [569, 0]
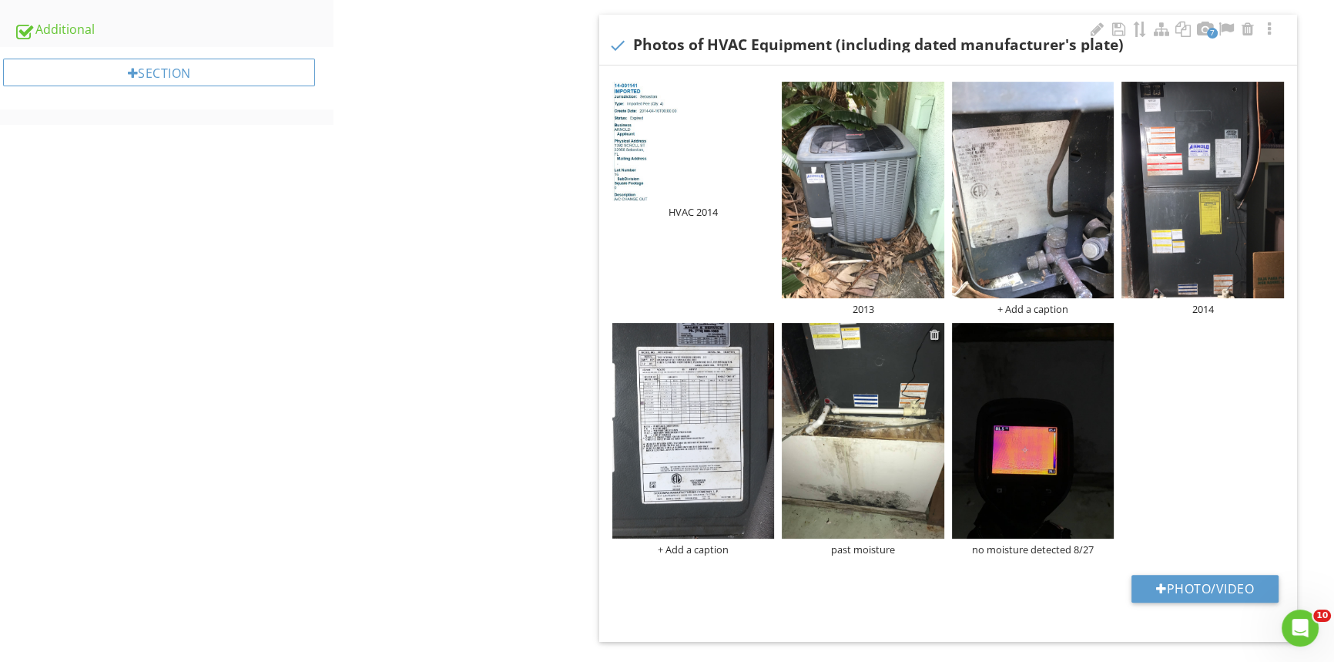
click at [934, 337] on div at bounding box center [935, 334] width 10 height 12
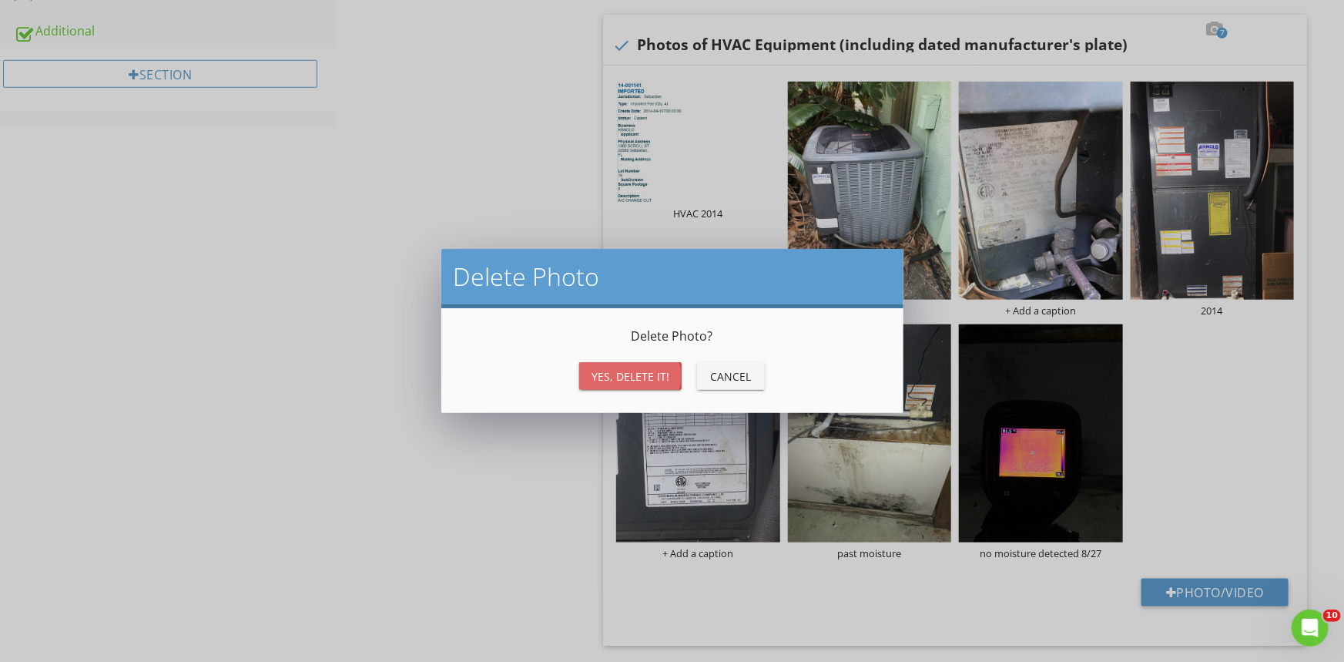
click at [652, 369] on div "Yes, Delete it!" at bounding box center [631, 376] width 78 height 16
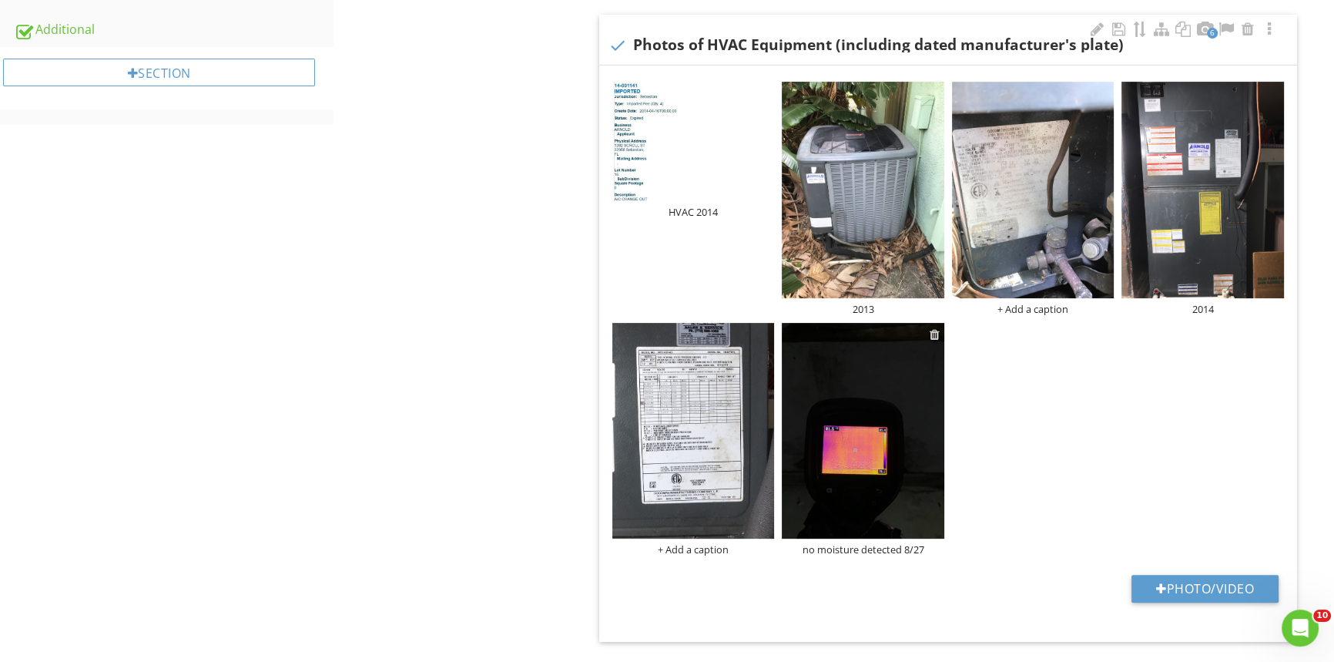
click at [933, 334] on div at bounding box center [935, 334] width 10 height 12
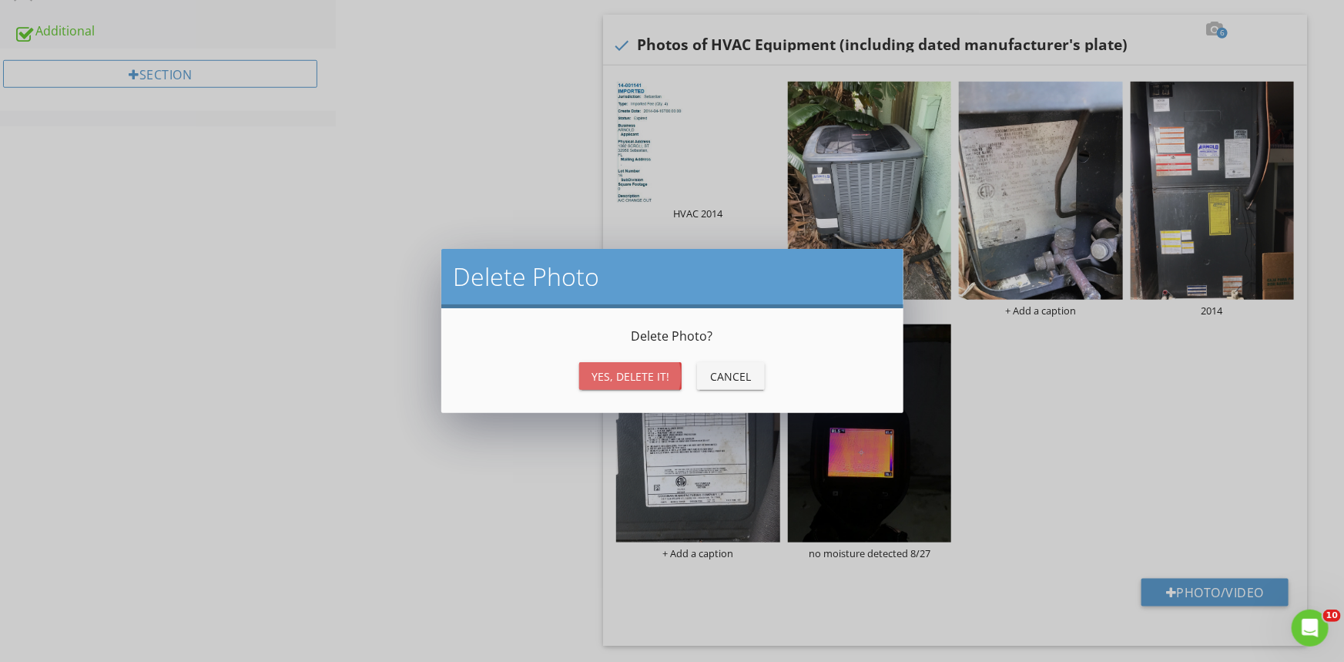
click at [646, 381] on div "Yes, Delete it!" at bounding box center [631, 376] width 78 height 16
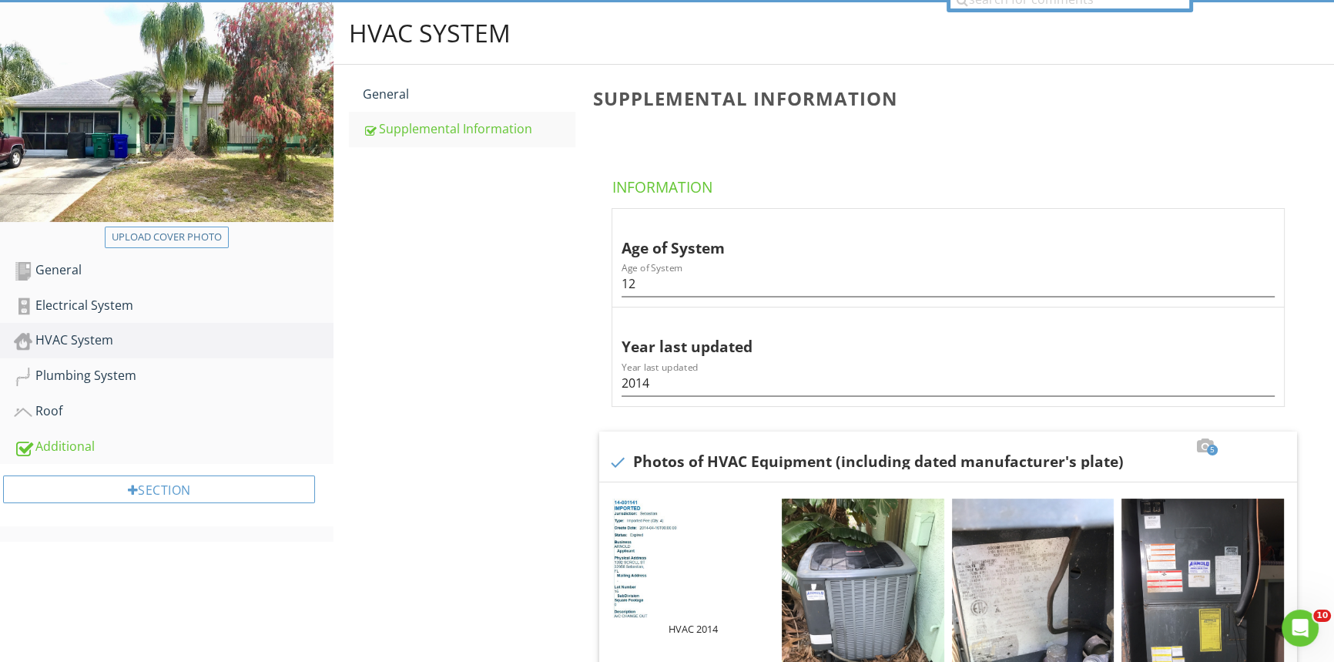
scroll to position [148, 0]
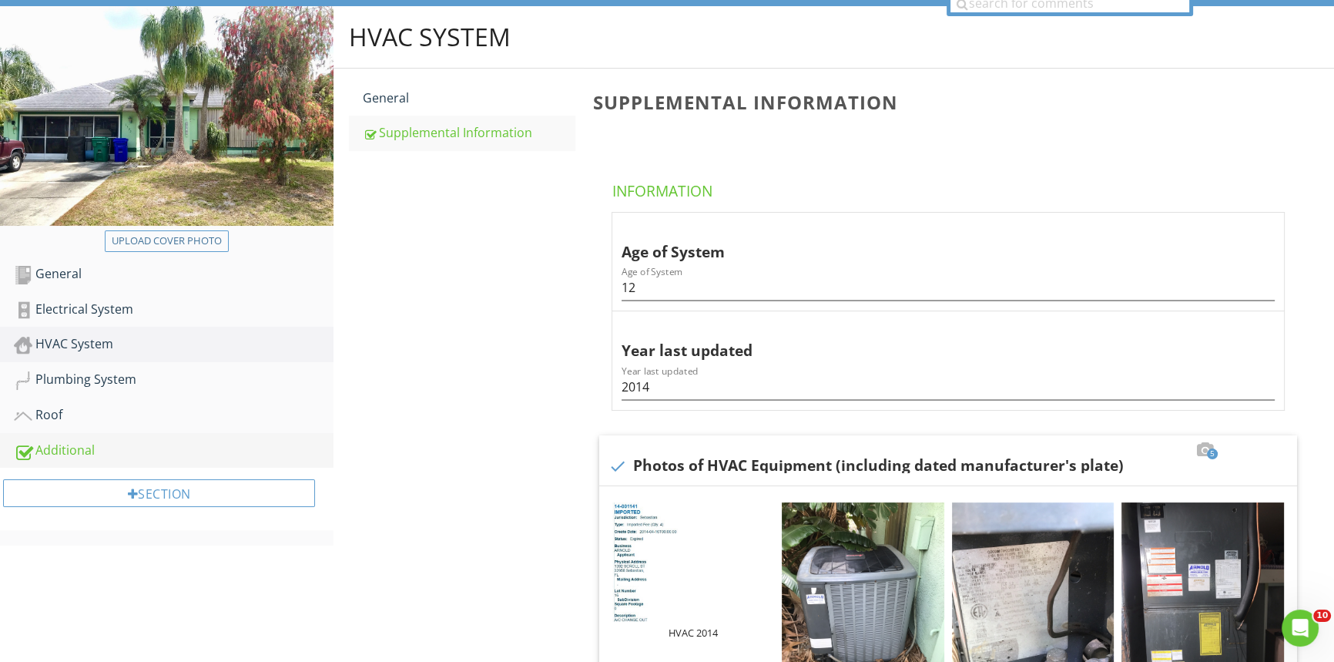
click at [229, 446] on div "Additional" at bounding box center [174, 451] width 320 height 20
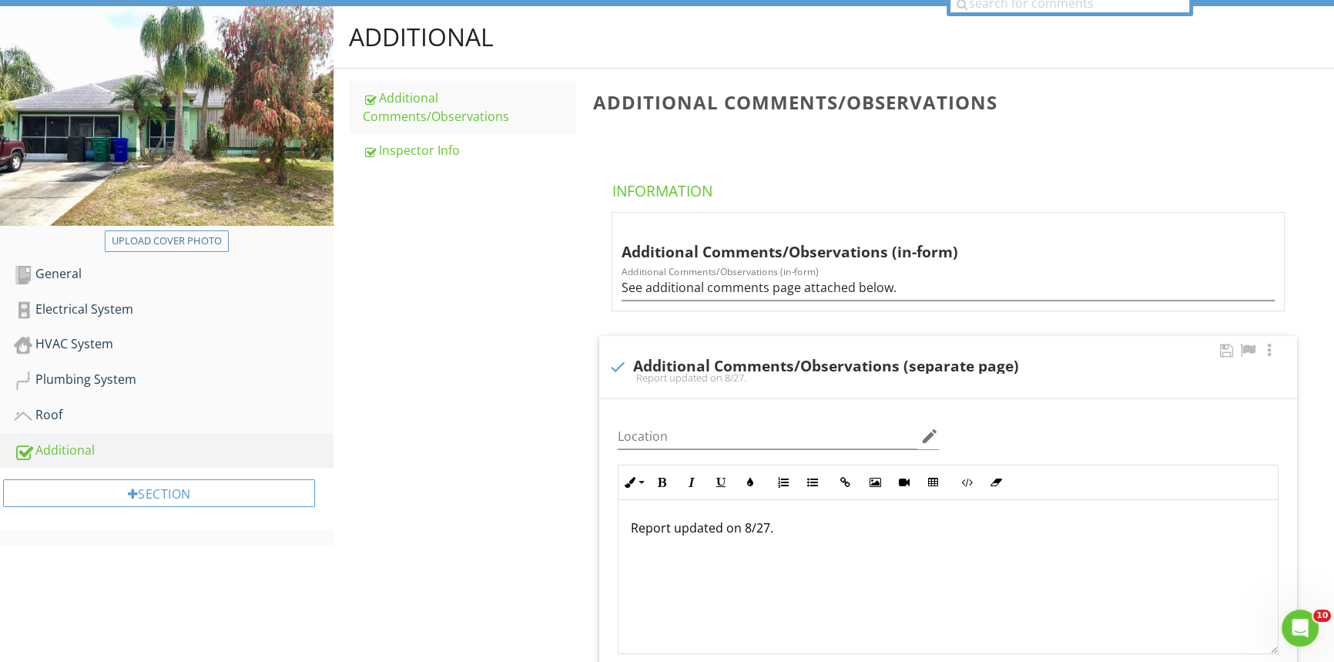
click at [709, 528] on p "Report updated on 8/27." at bounding box center [948, 527] width 635 height 18
click at [759, 535] on p "Report updated on 8/27." at bounding box center [948, 527] width 635 height 18
click at [779, 535] on p "Report updated on 8/27." at bounding box center [948, 527] width 635 height 18
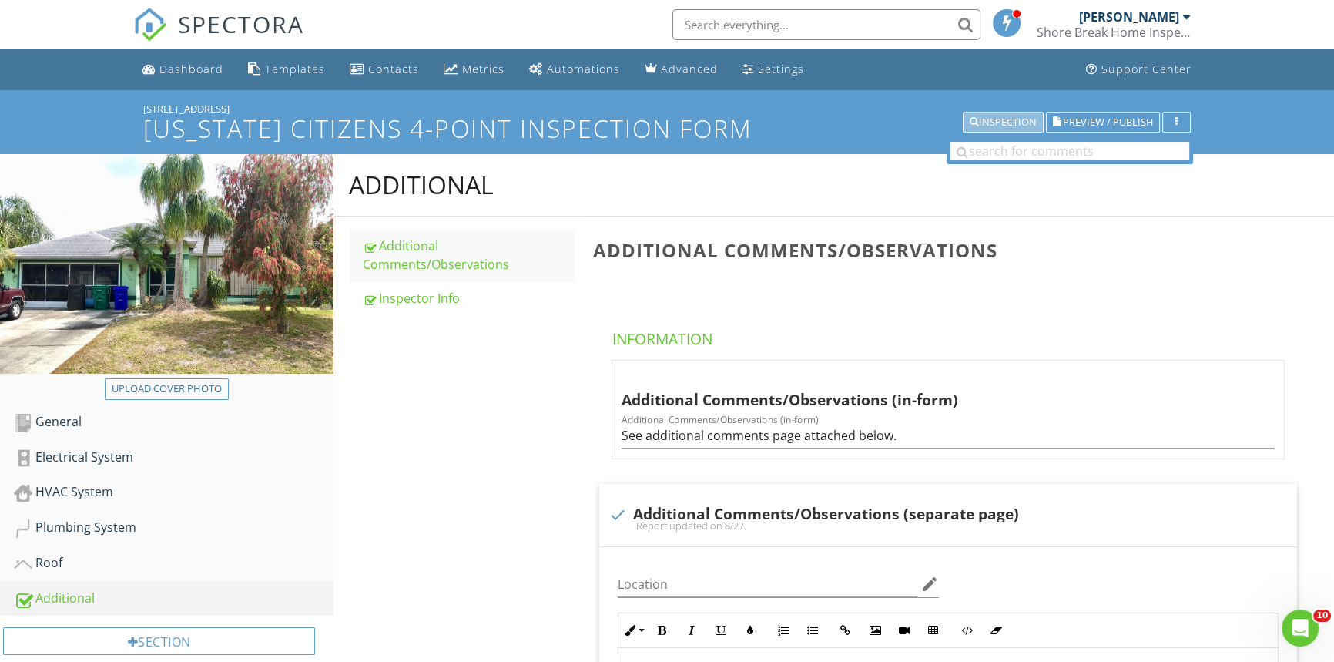
click at [1001, 118] on div "Inspection" at bounding box center [1003, 122] width 67 height 11
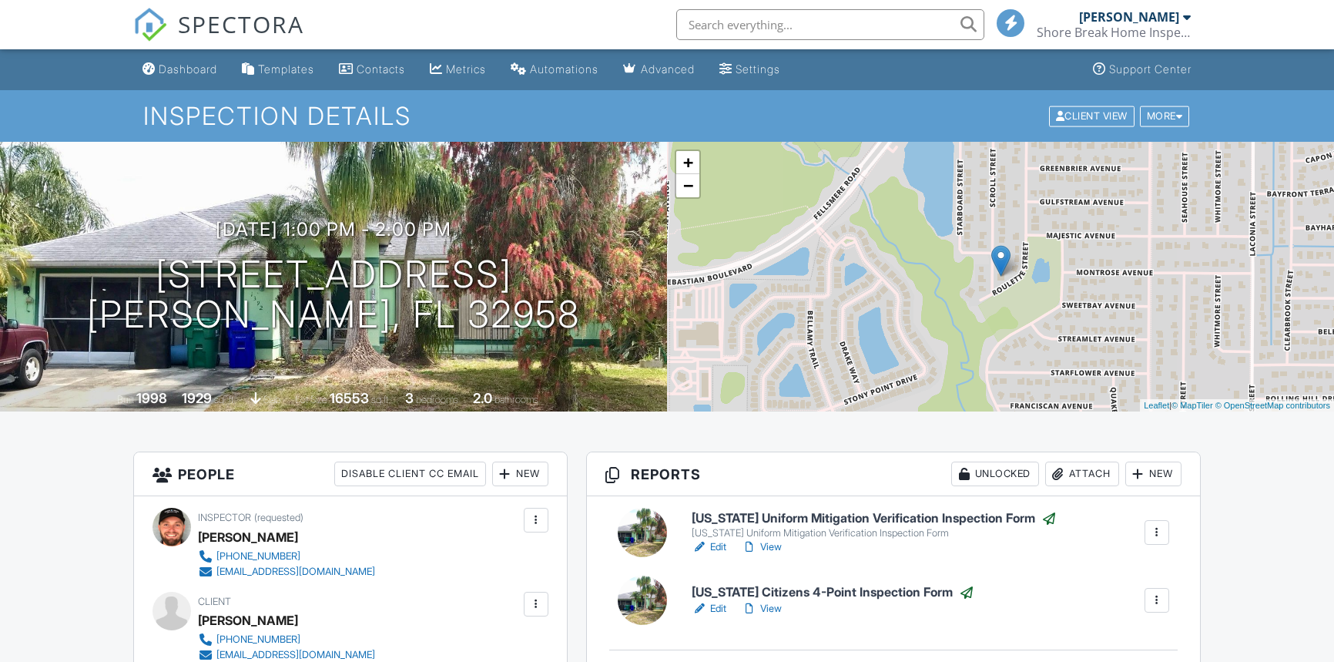
scroll to position [280, 0]
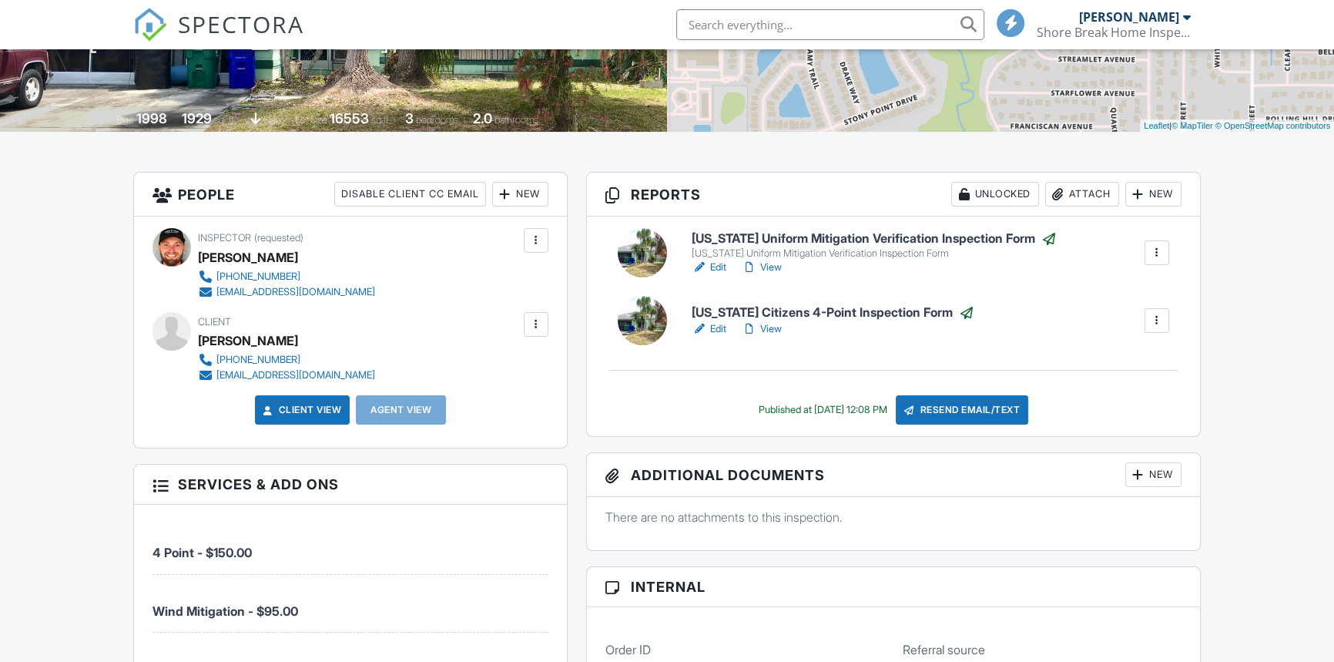
click at [777, 324] on link "View" at bounding box center [762, 328] width 40 height 15
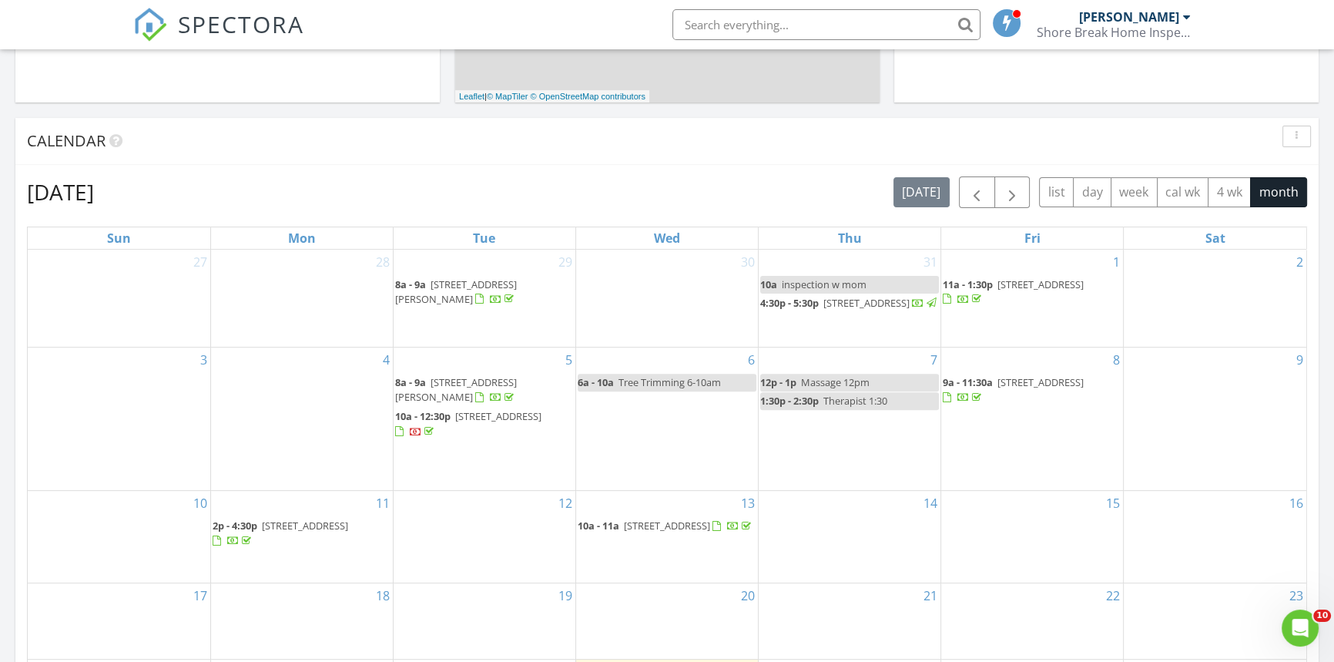
click at [437, 439] on div at bounding box center [416, 431] width 42 height 15
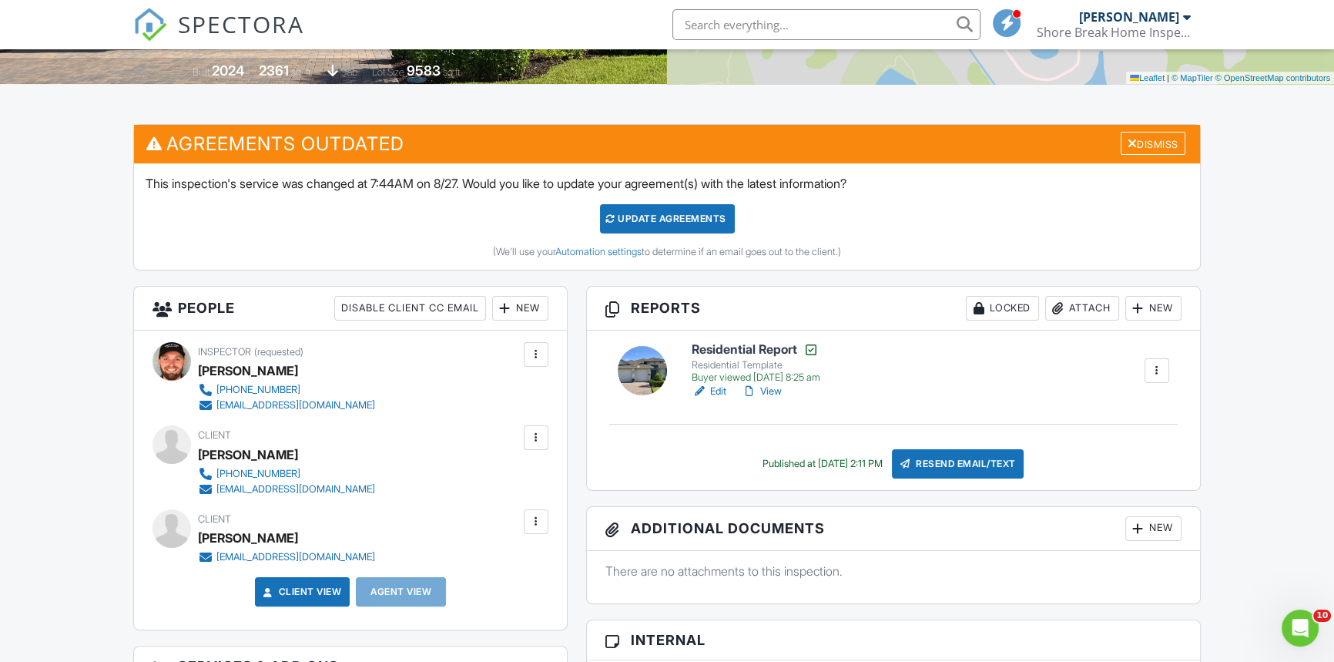
scroll to position [420, 0]
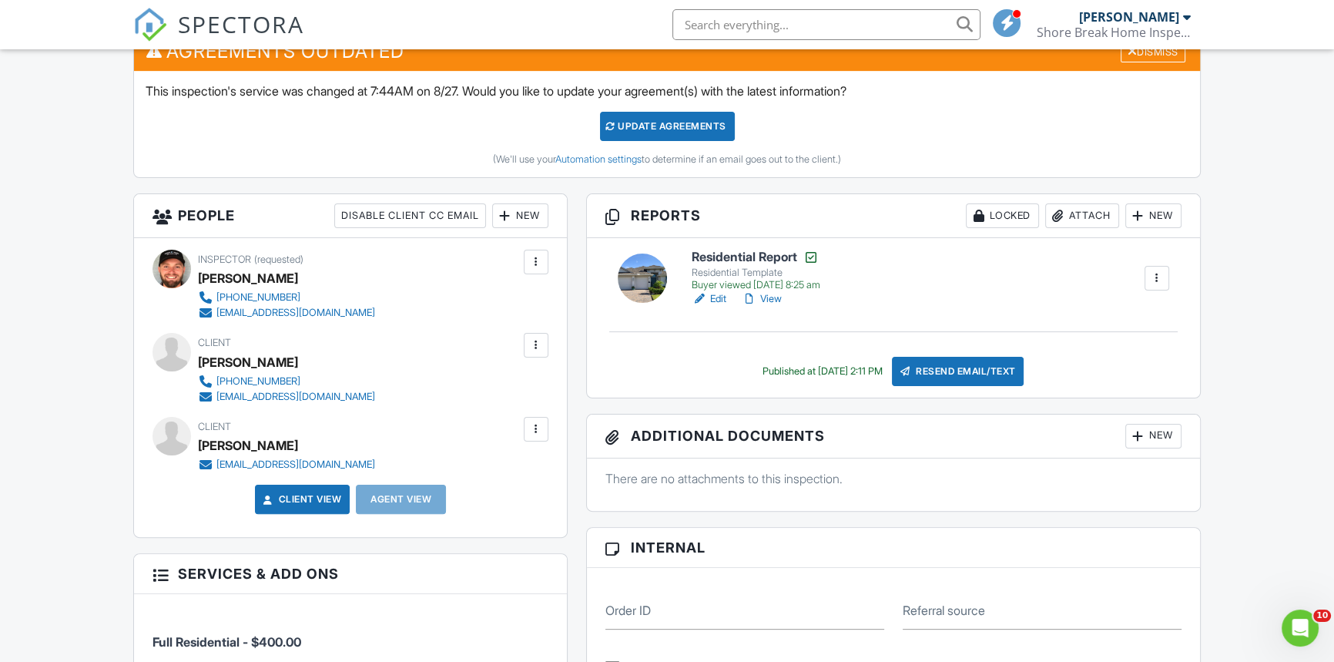
click at [715, 294] on link "Edit" at bounding box center [709, 298] width 35 height 15
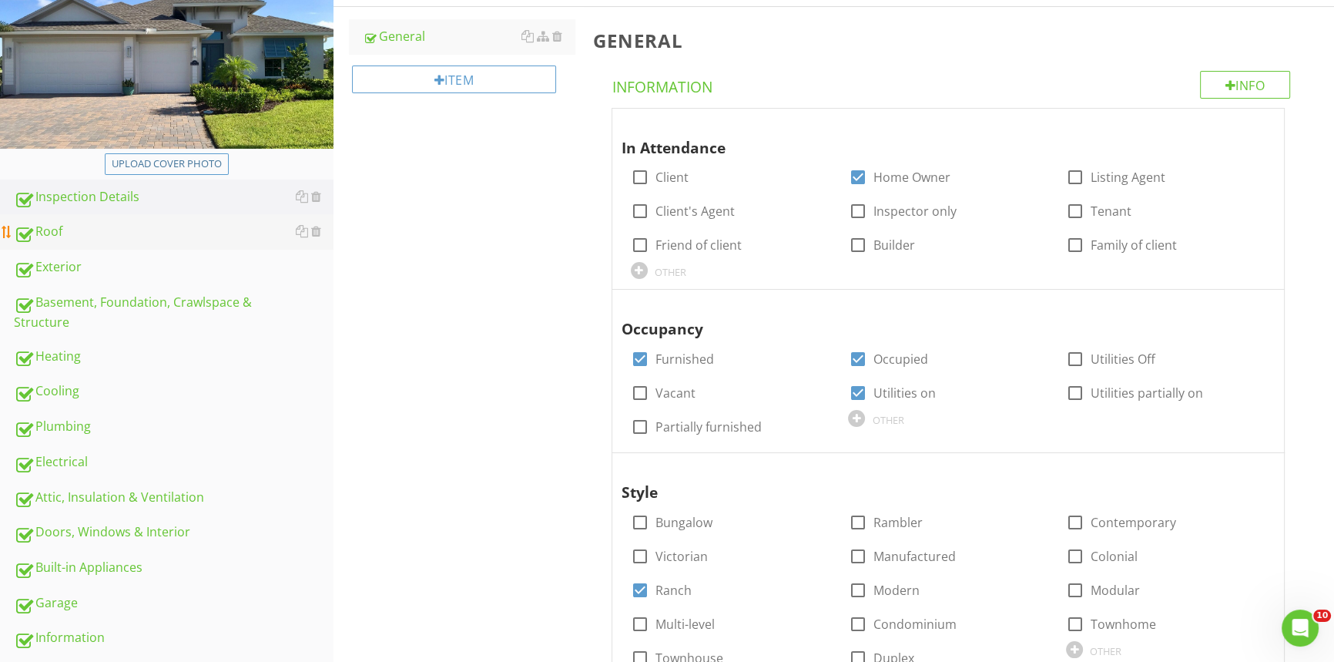
click at [217, 239] on div "Roof" at bounding box center [174, 232] width 320 height 20
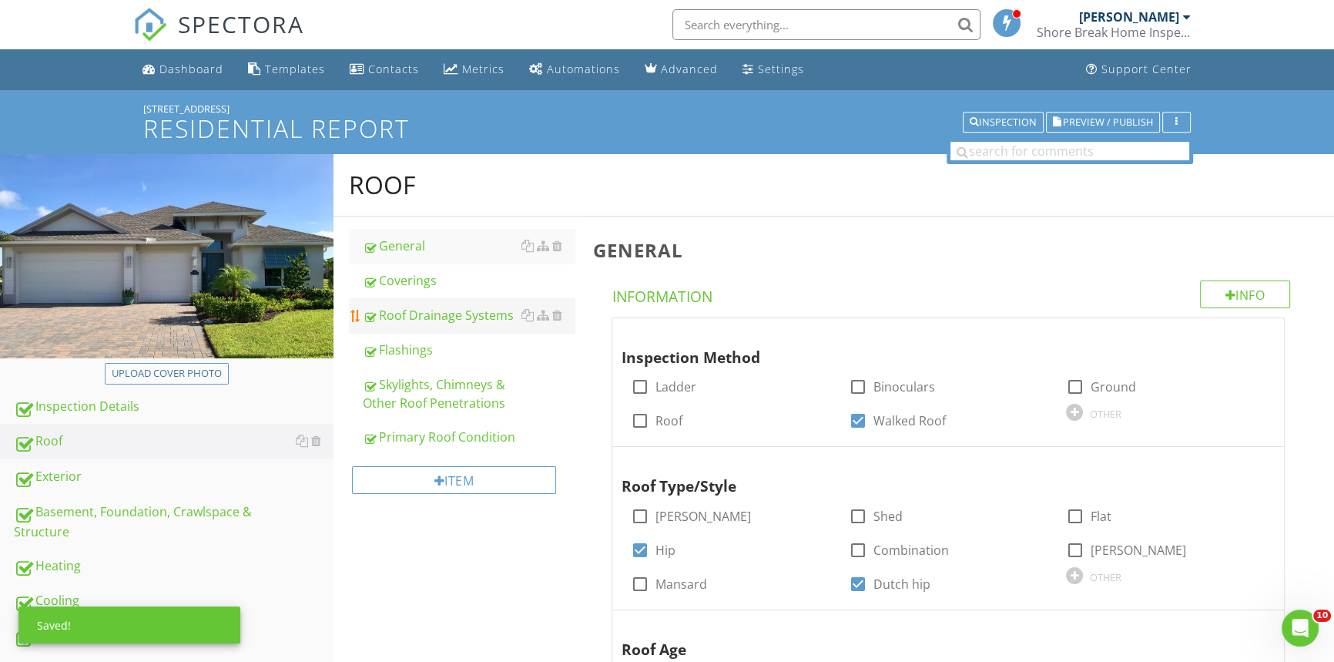
click at [439, 290] on link "Coverings" at bounding box center [469, 280] width 212 height 34
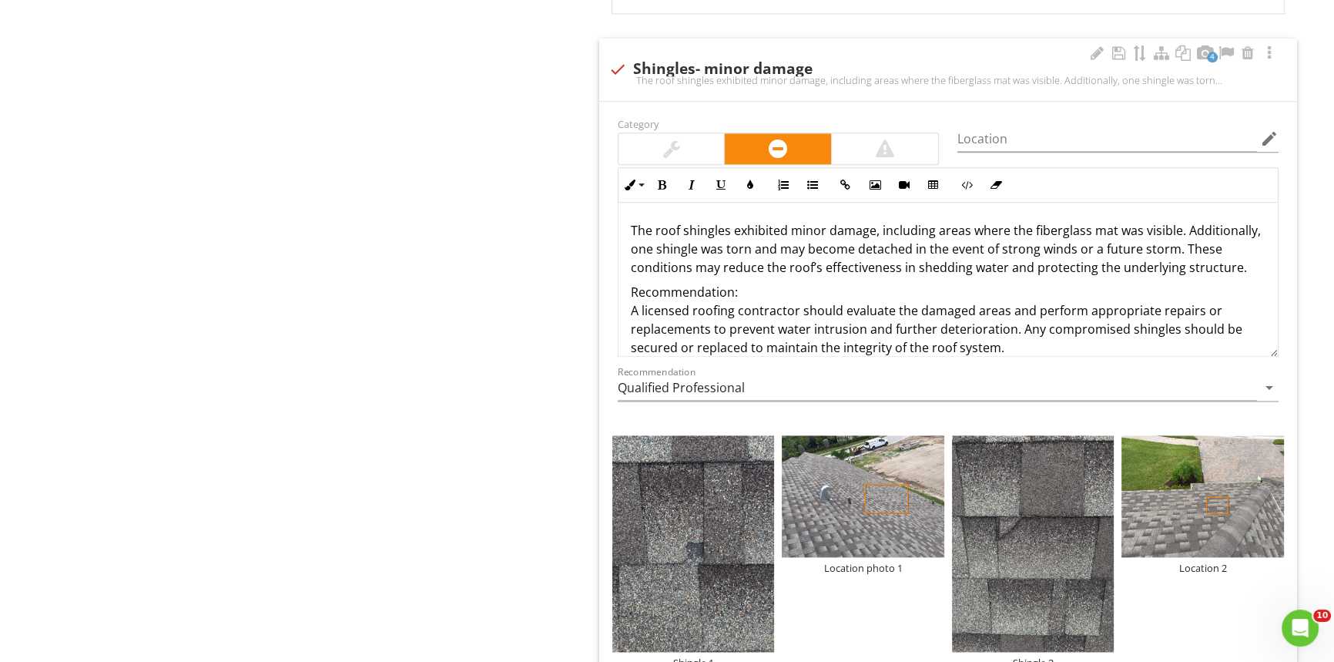
scroll to position [2495, 0]
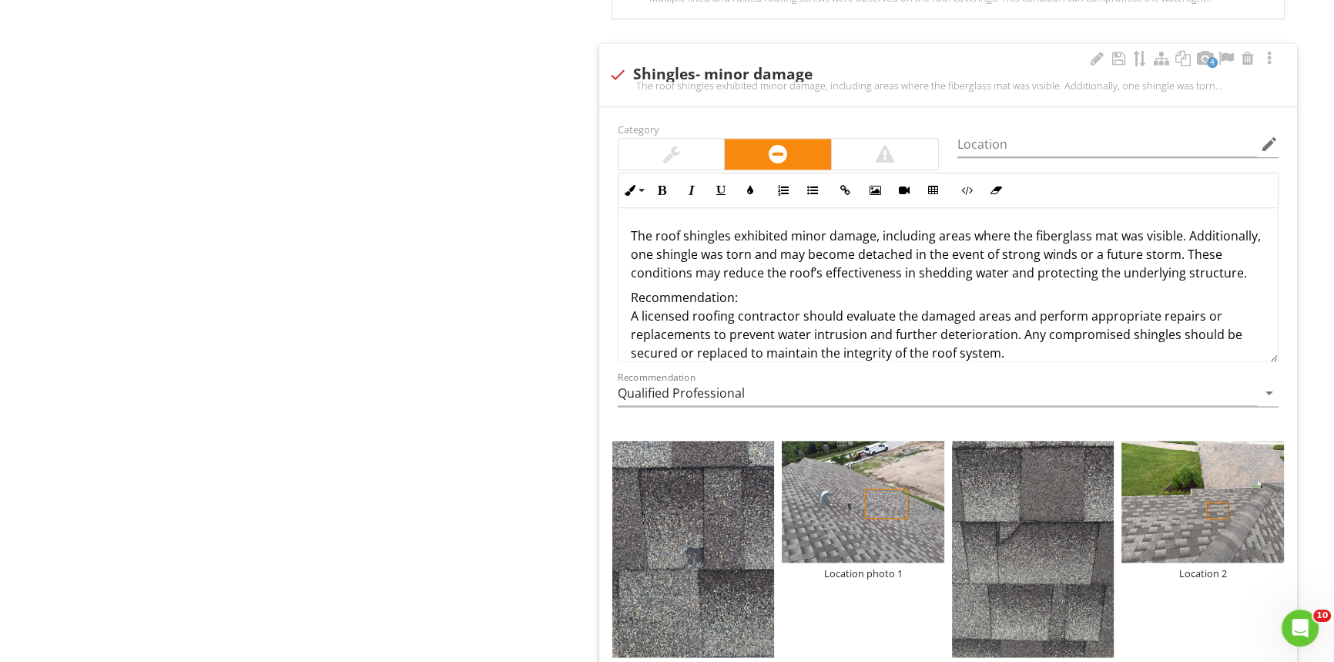
click at [998, 312] on p "Recommendation: A licensed roofing contractor should evaluate the damaged areas…" at bounding box center [948, 325] width 635 height 74
click at [951, 288] on p "Recommendation: A licensed roofing contractor should evaluate the damaged areas…" at bounding box center [948, 325] width 635 height 74
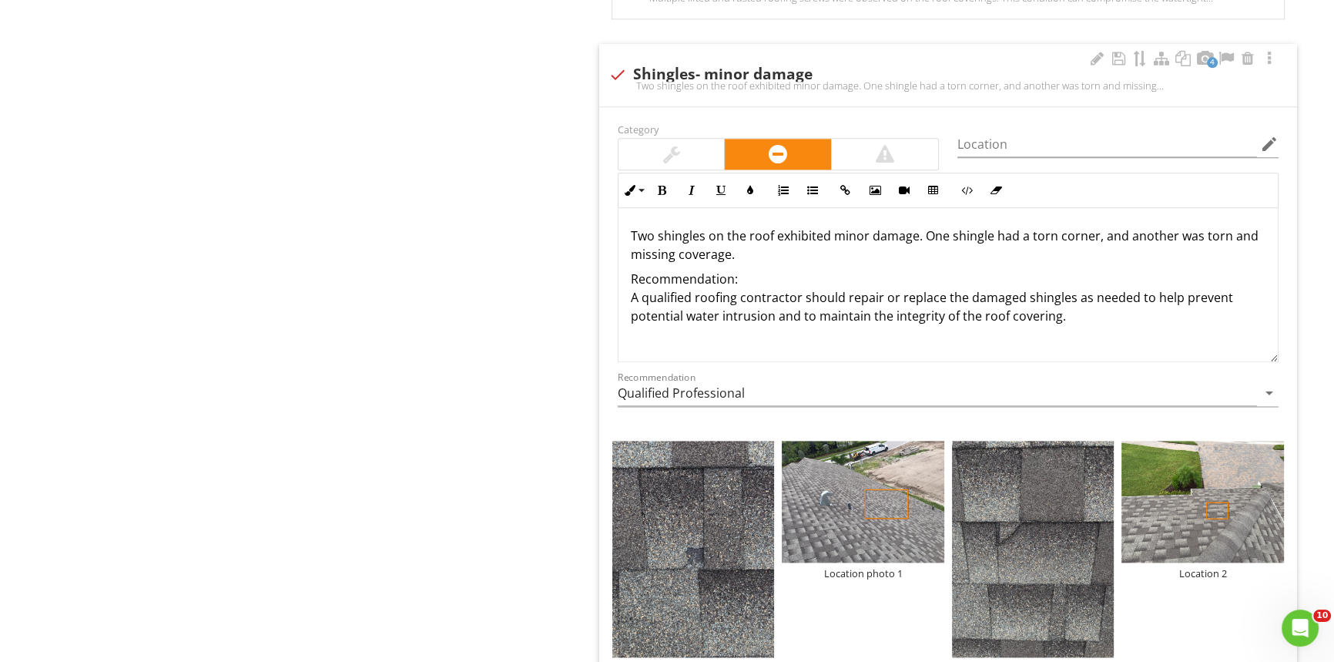
click at [749, 252] on p "Two shingles on the roof exhibited minor damage. One shingle had a torn corner,…" at bounding box center [948, 244] width 635 height 37
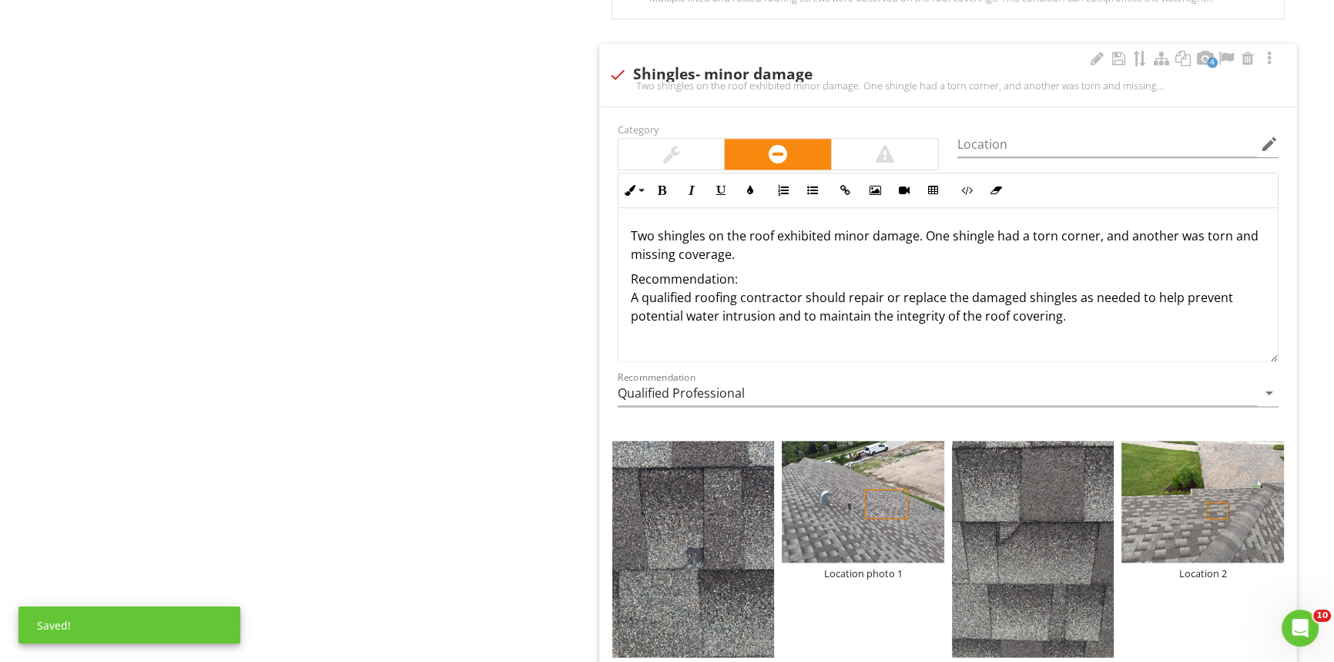
click at [964, 235] on p "Two shingles on the roof exhibited minor damage. One shingle had a torn corner,…" at bounding box center [948, 244] width 635 height 37
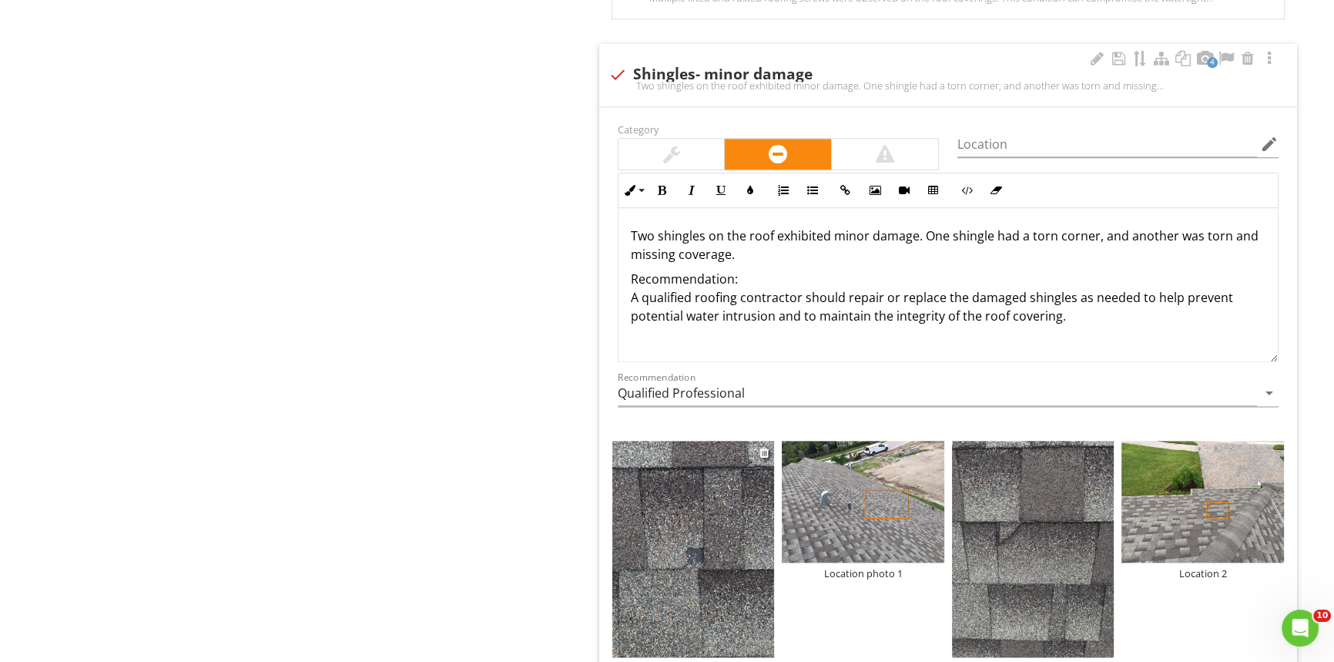
click at [698, 570] on img at bounding box center [693, 549] width 163 height 216
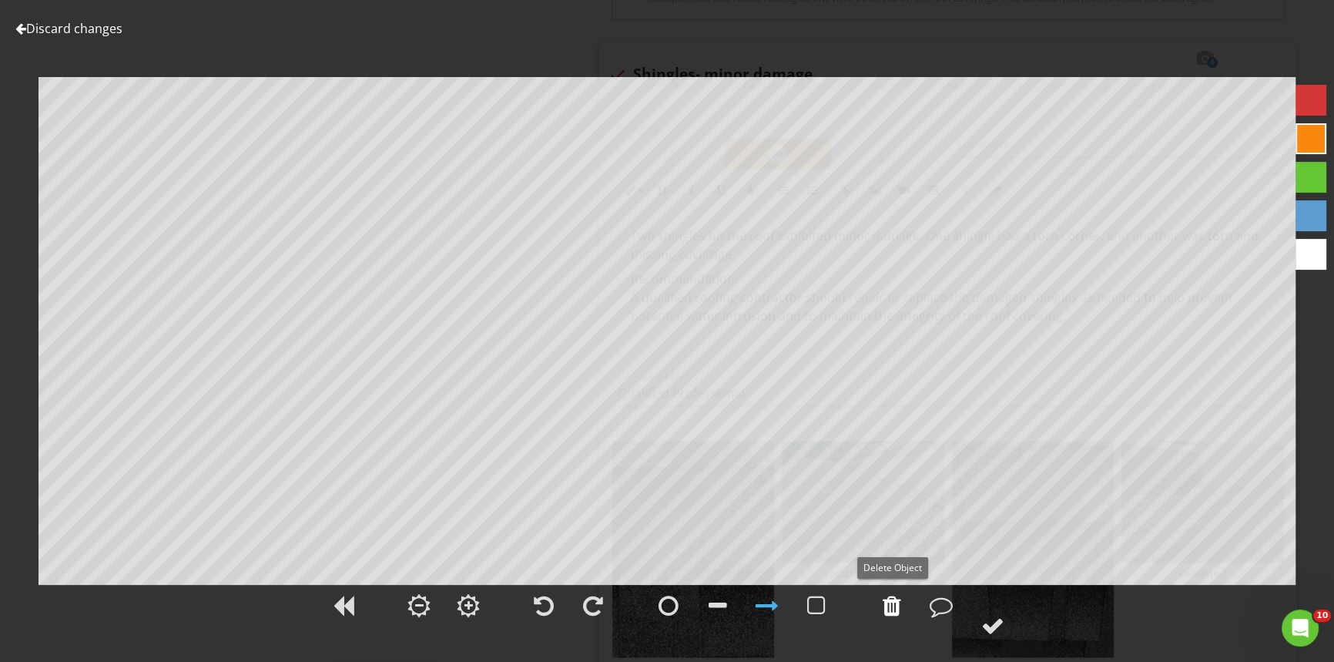
click at [904, 609] on div at bounding box center [892, 605] width 39 height 39
click at [820, 598] on div at bounding box center [816, 605] width 18 height 23
click at [1001, 624] on div at bounding box center [992, 625] width 23 height 23
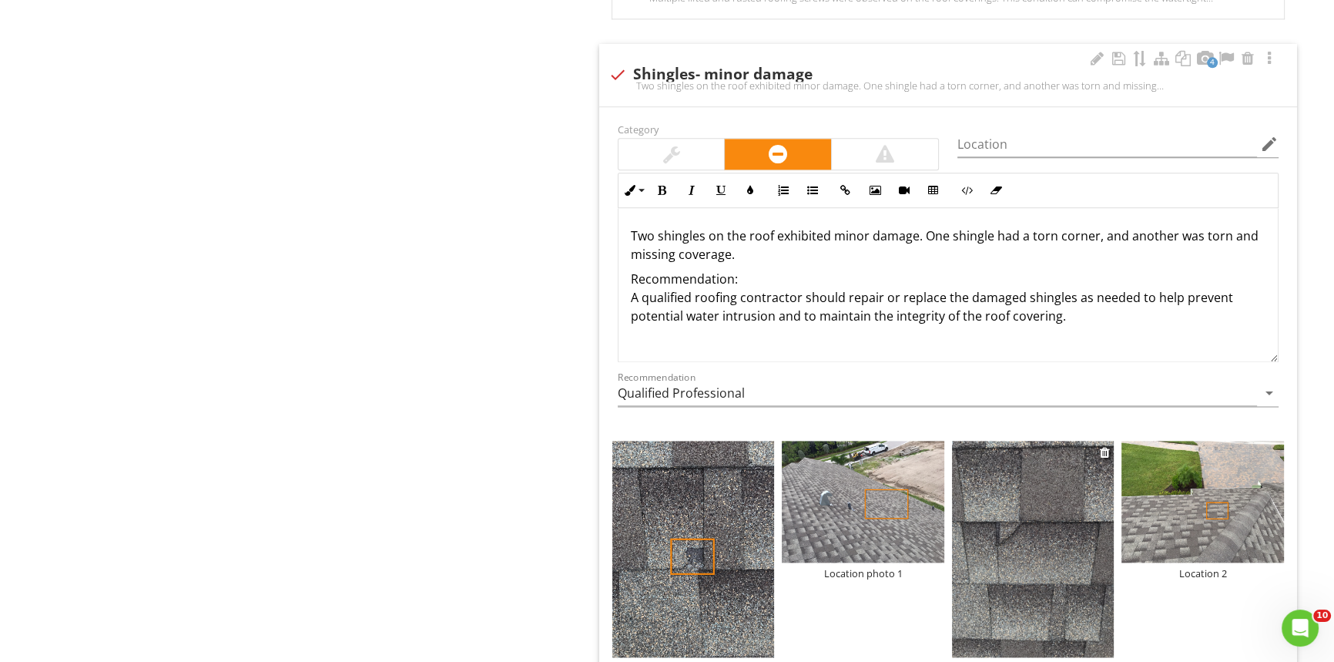
click at [1001, 579] on img at bounding box center [1033, 549] width 163 height 216
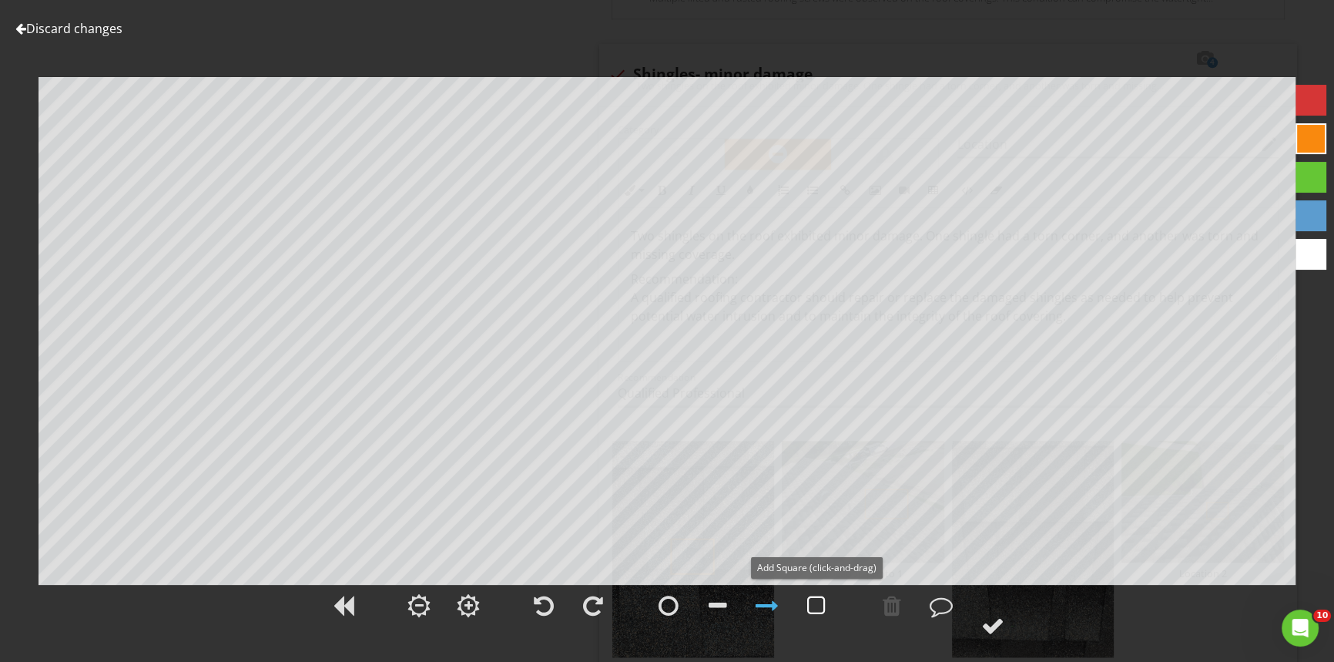
click at [822, 609] on div at bounding box center [816, 605] width 18 height 23
click at [978, 624] on circle at bounding box center [993, 625] width 40 height 40
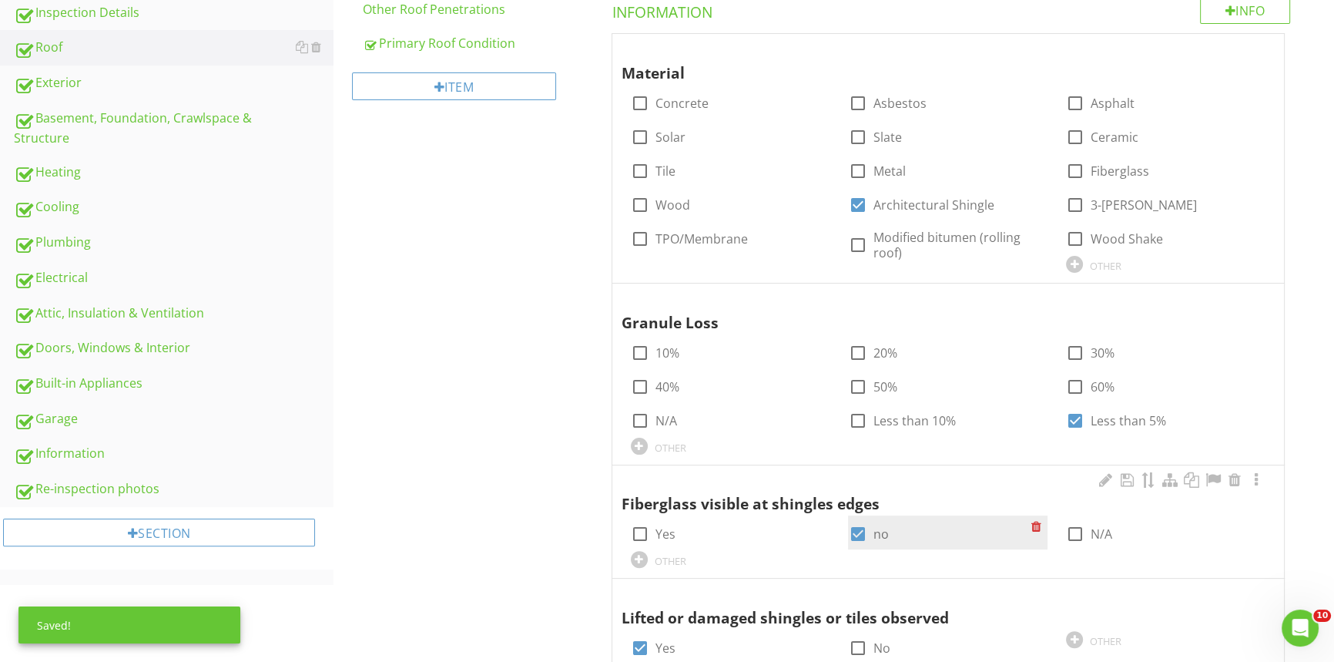
scroll to position [0, 0]
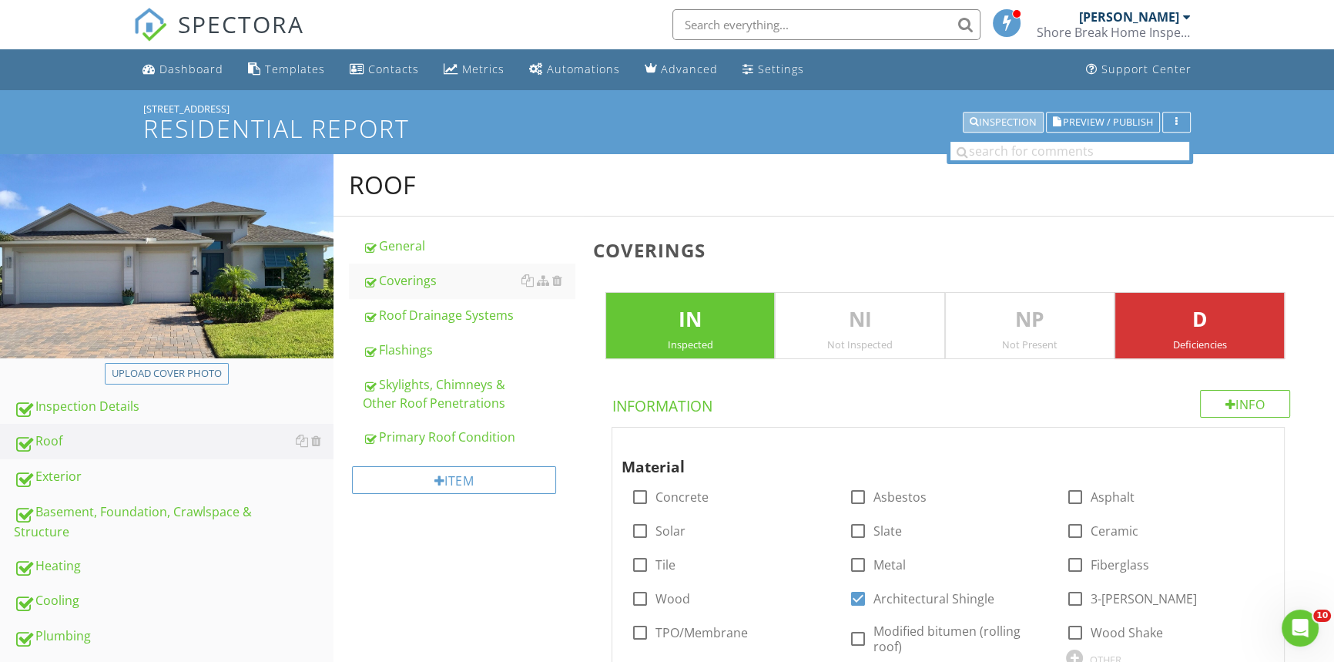
click at [1023, 120] on div "Inspection" at bounding box center [1003, 122] width 67 height 11
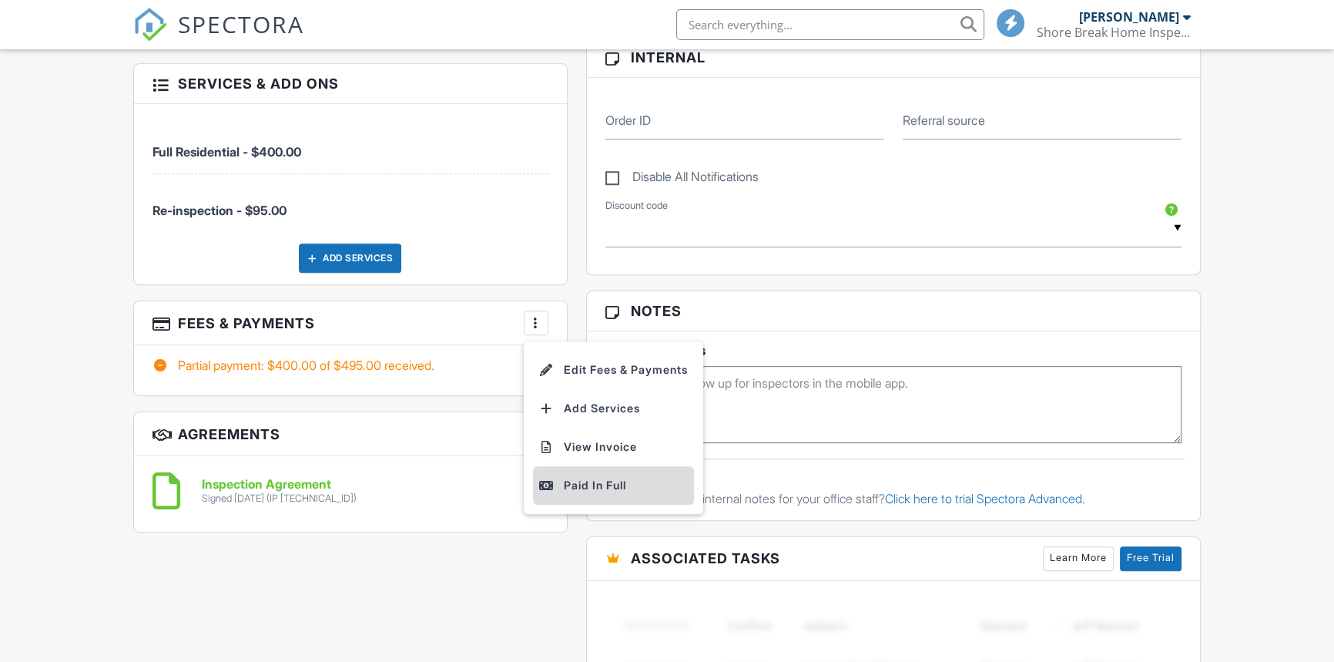
click at [582, 485] on div "Paid In Full" at bounding box center [613, 485] width 149 height 18
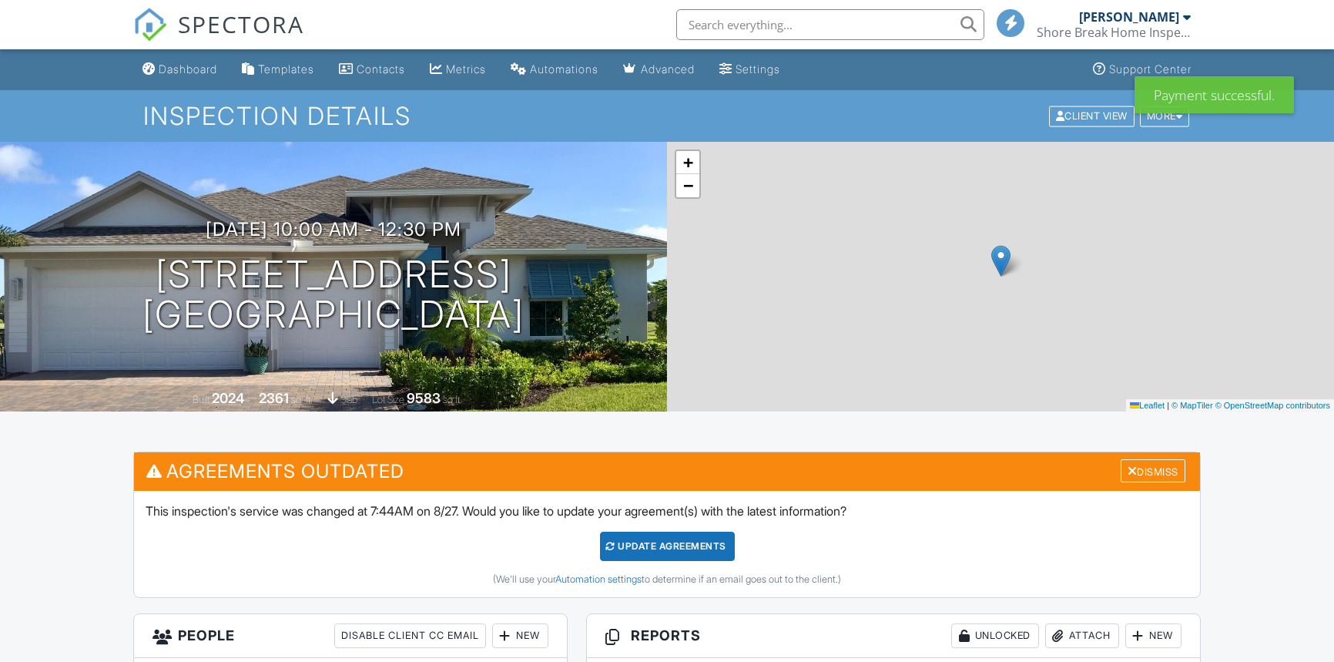
scroll to position [420, 0]
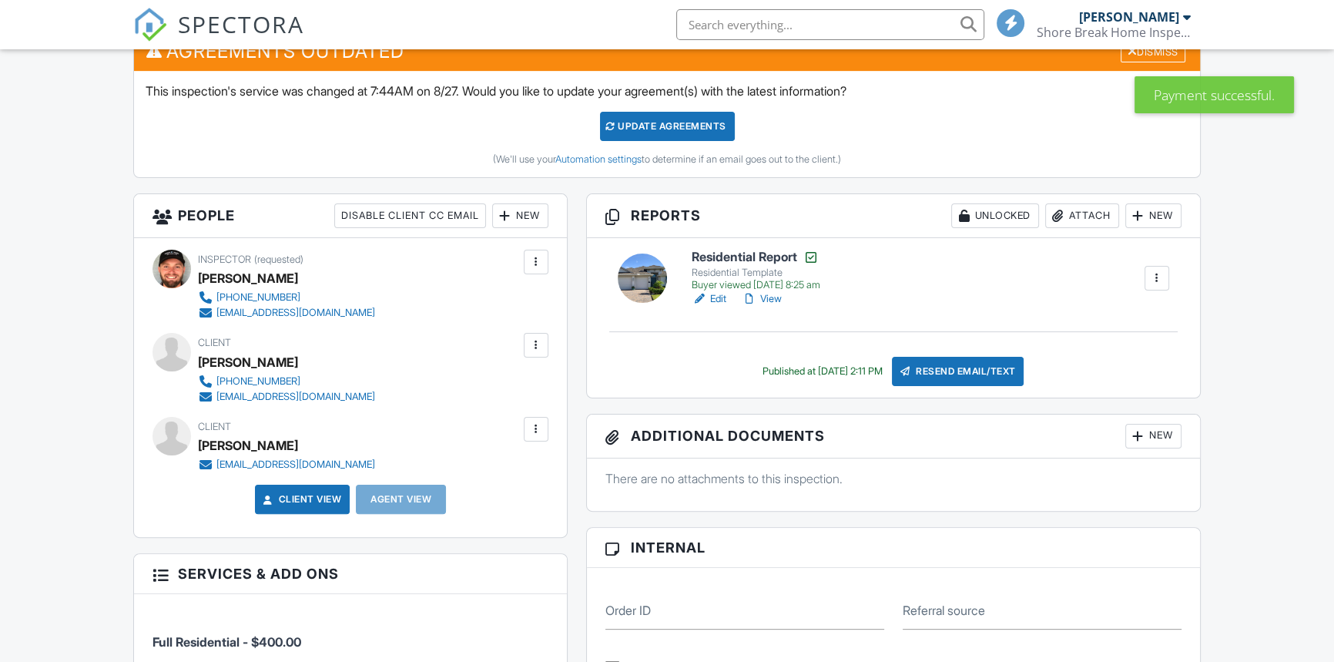
click at [955, 367] on div "Resend Email/Text" at bounding box center [958, 371] width 133 height 29
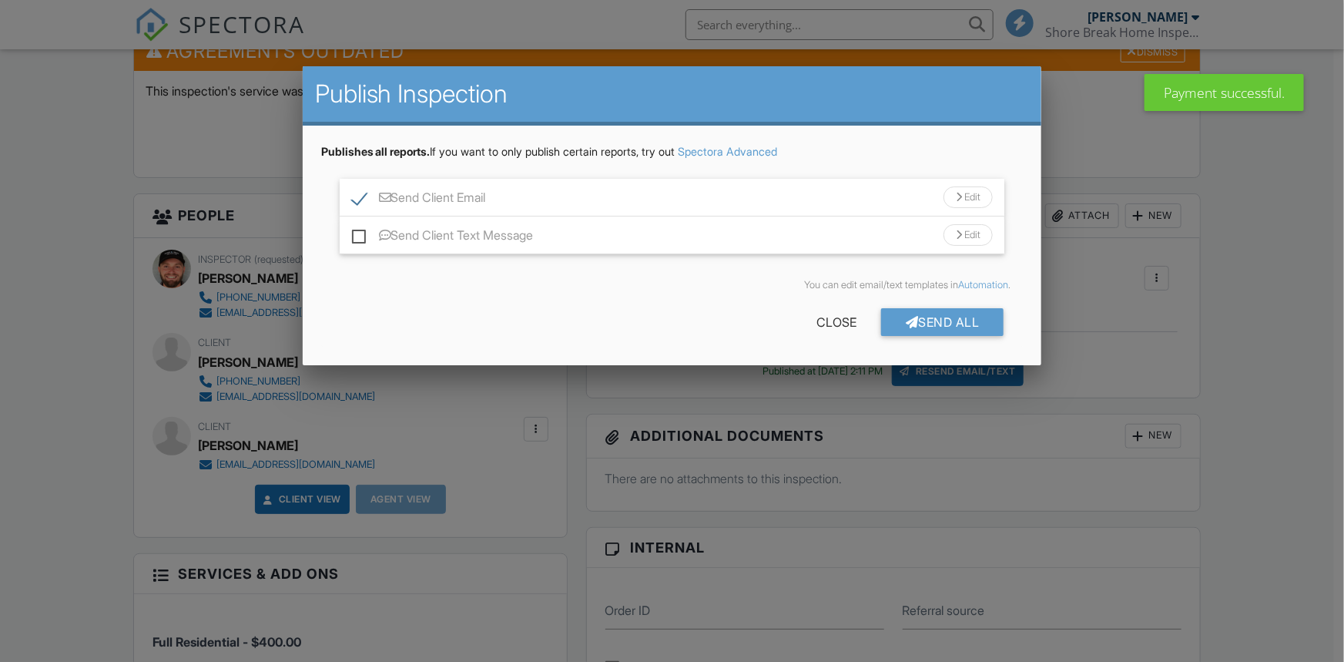
scroll to position [0, 0]
click at [910, 321] on div at bounding box center [912, 322] width 13 height 12
